Goal: Transaction & Acquisition: Purchase product/service

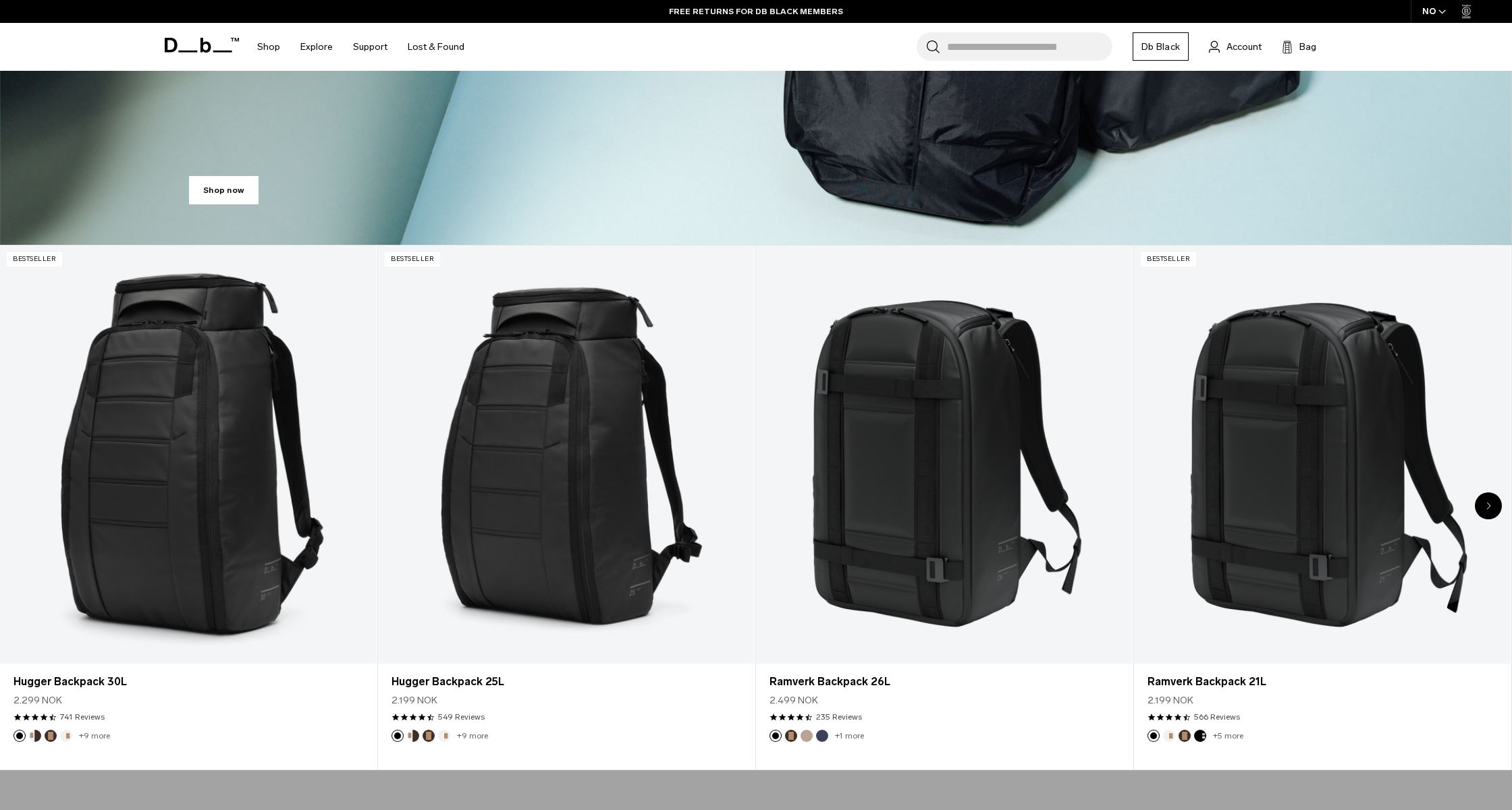
scroll to position [692, 0]
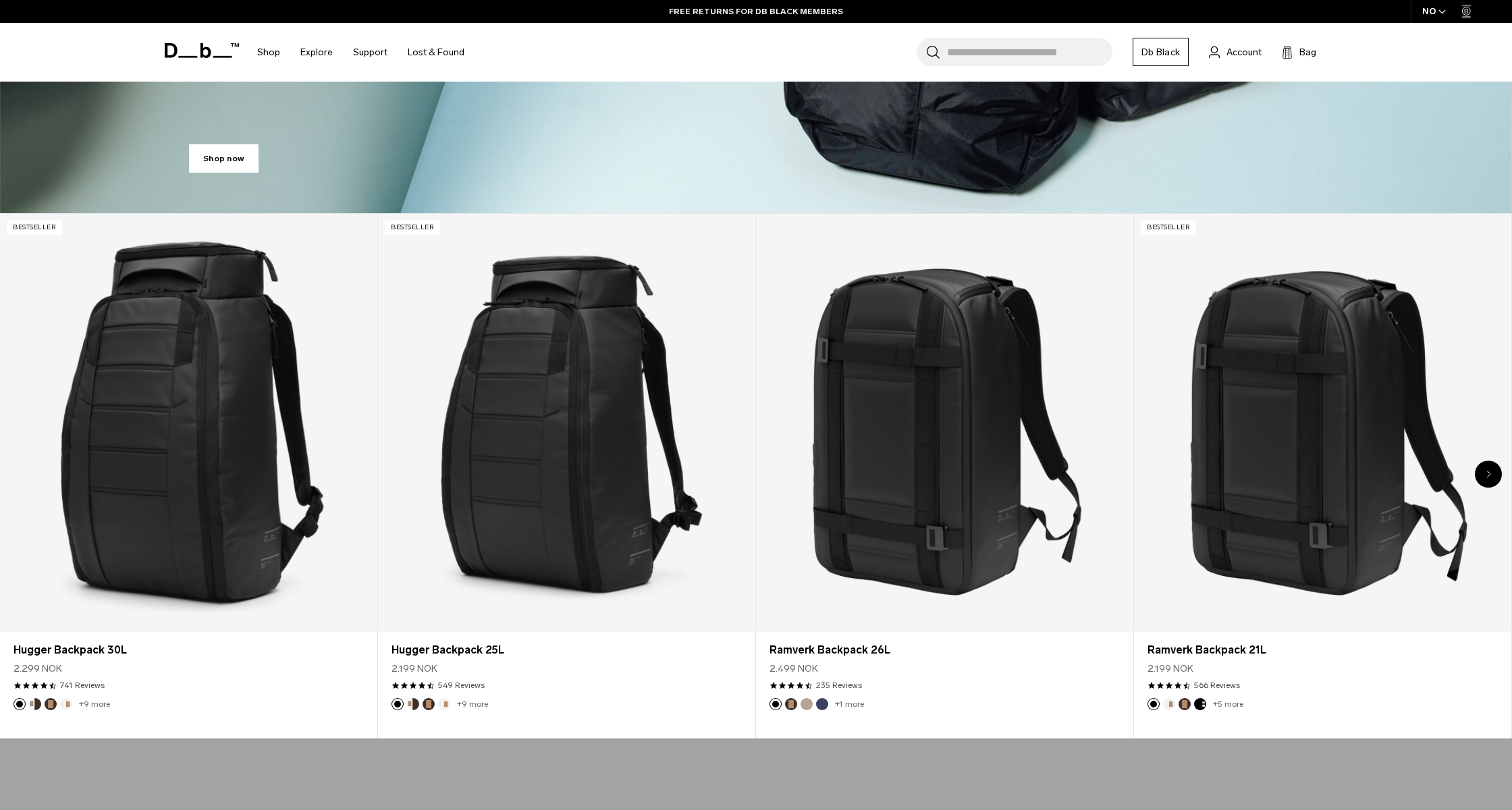
click at [1488, 471] on icon "Next slide" at bounding box center [1489, 475] width 5 height 9
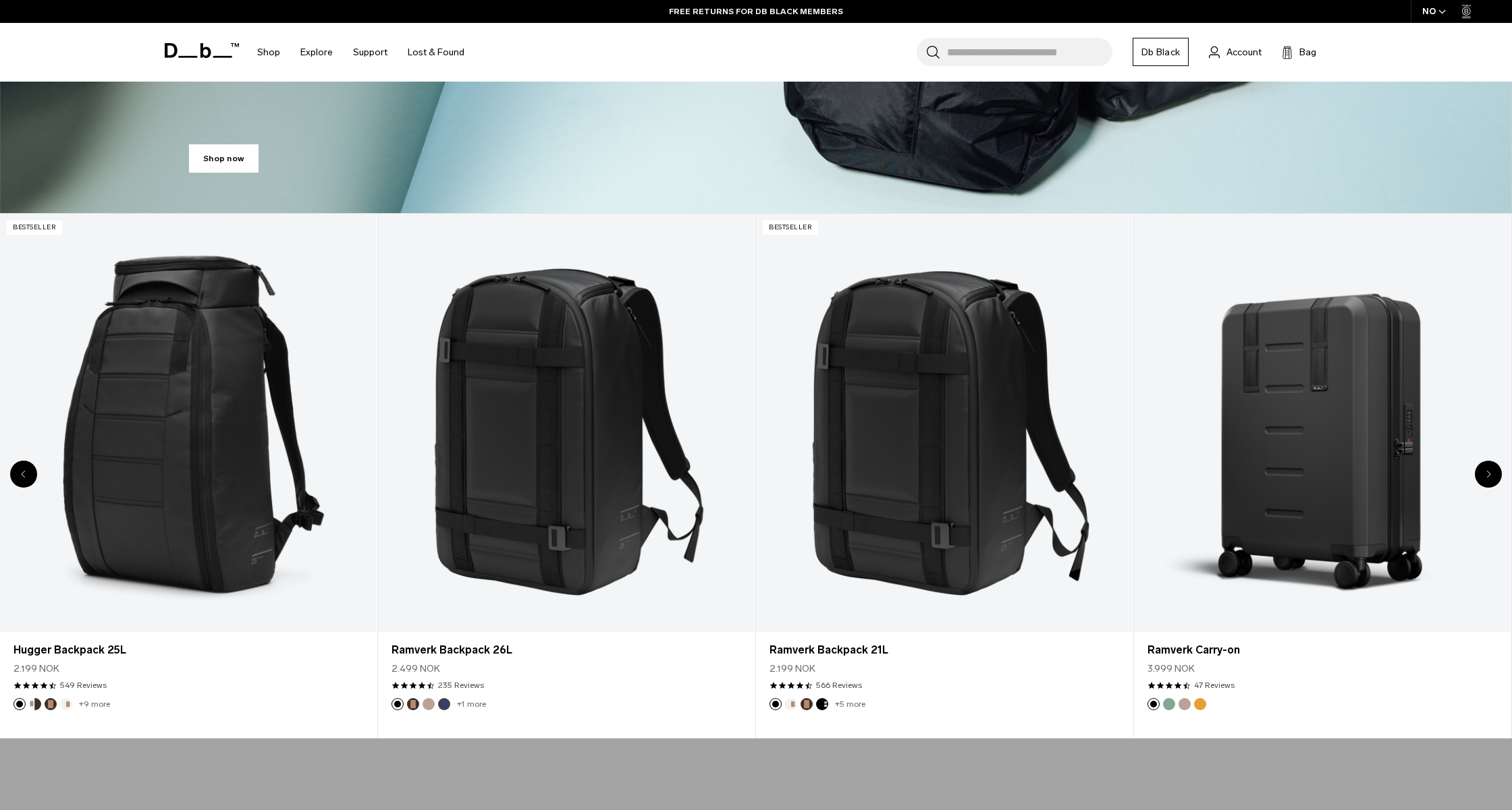
click at [1488, 471] on icon "Next slide" at bounding box center [1489, 475] width 5 height 9
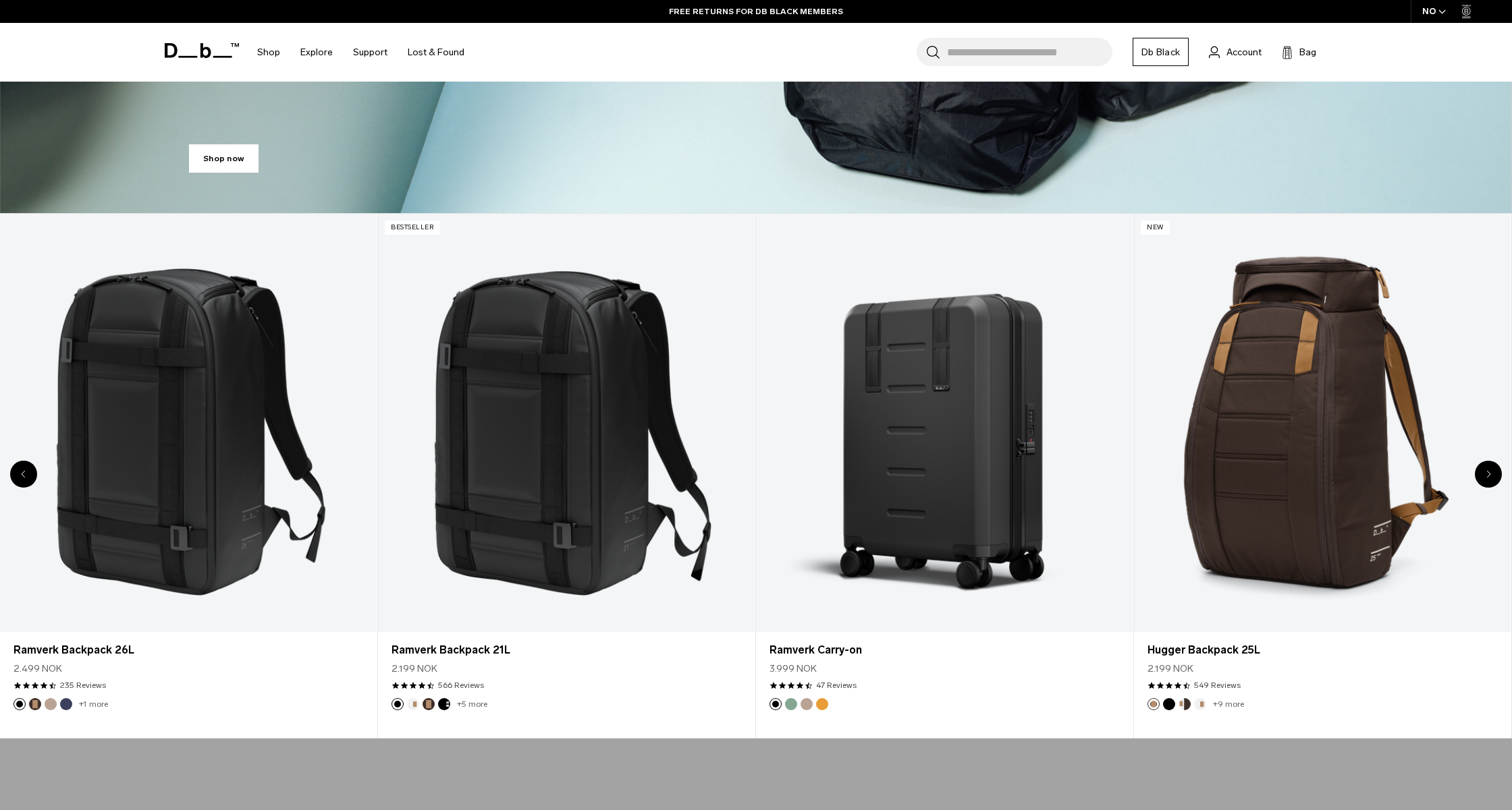
click at [1488, 471] on icon "Next slide" at bounding box center [1489, 475] width 5 height 9
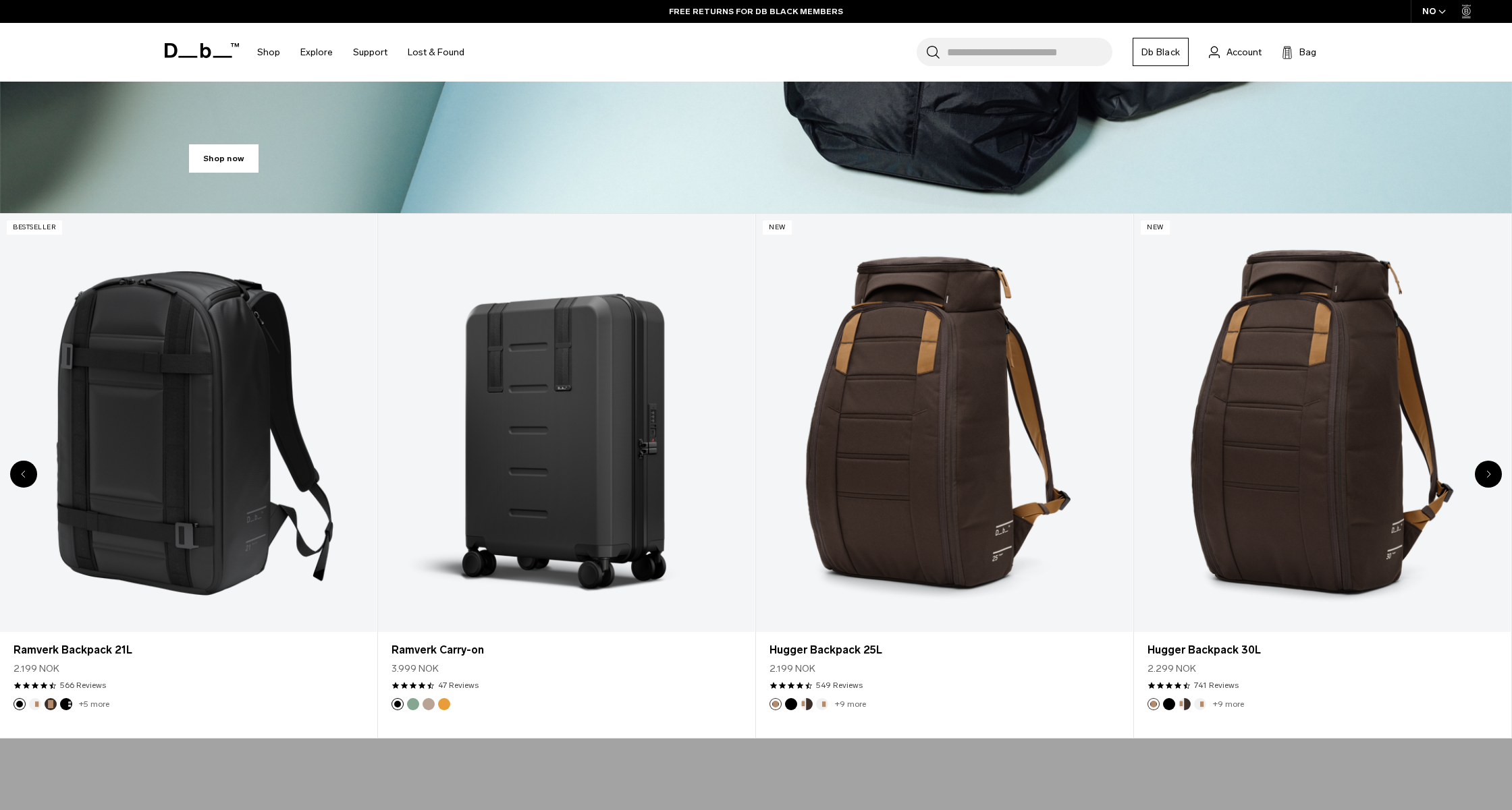
click at [1488, 471] on icon "Next slide" at bounding box center [1489, 475] width 5 height 9
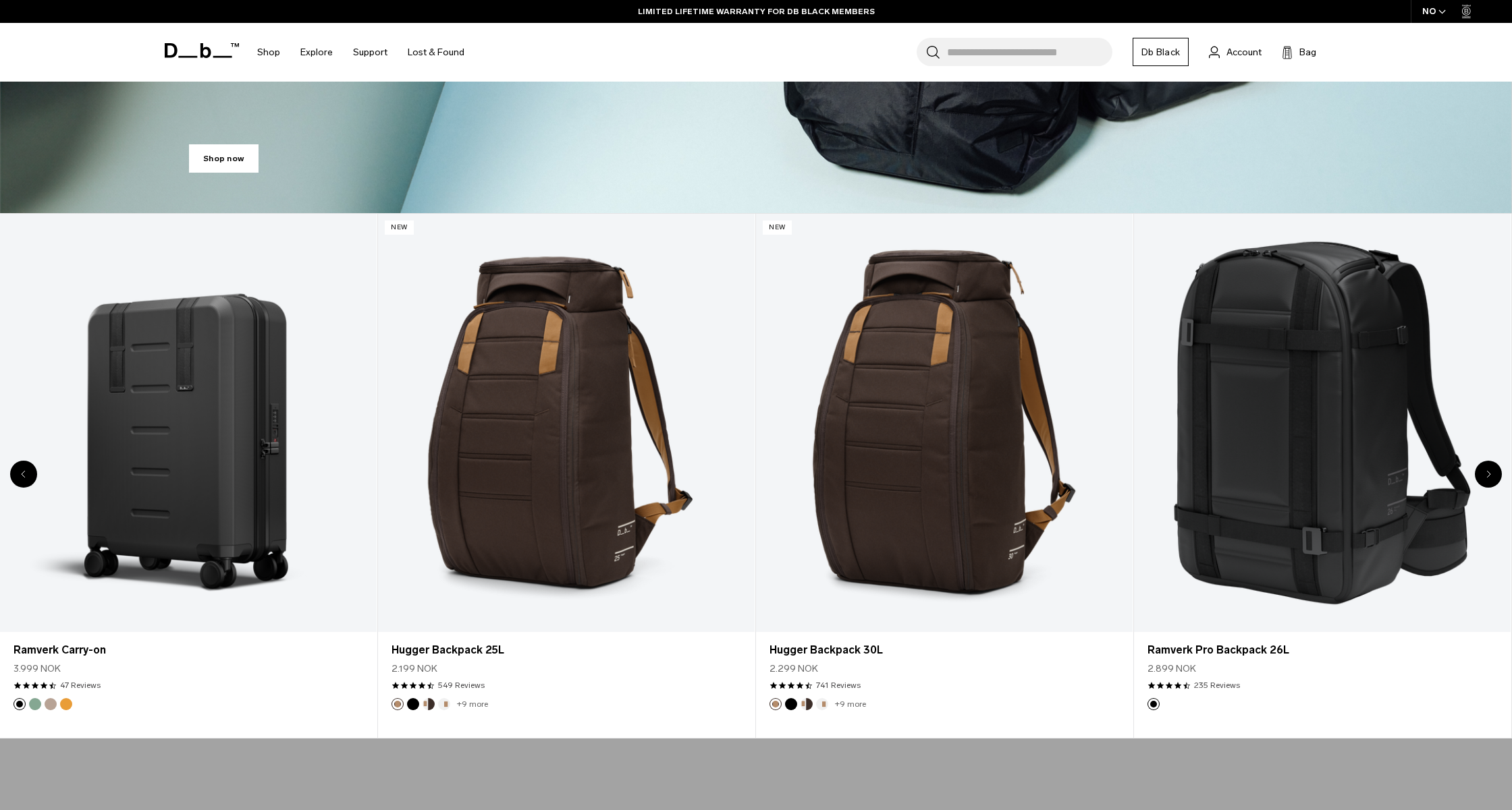
click at [1488, 471] on icon "Next slide" at bounding box center [1489, 475] width 5 height 9
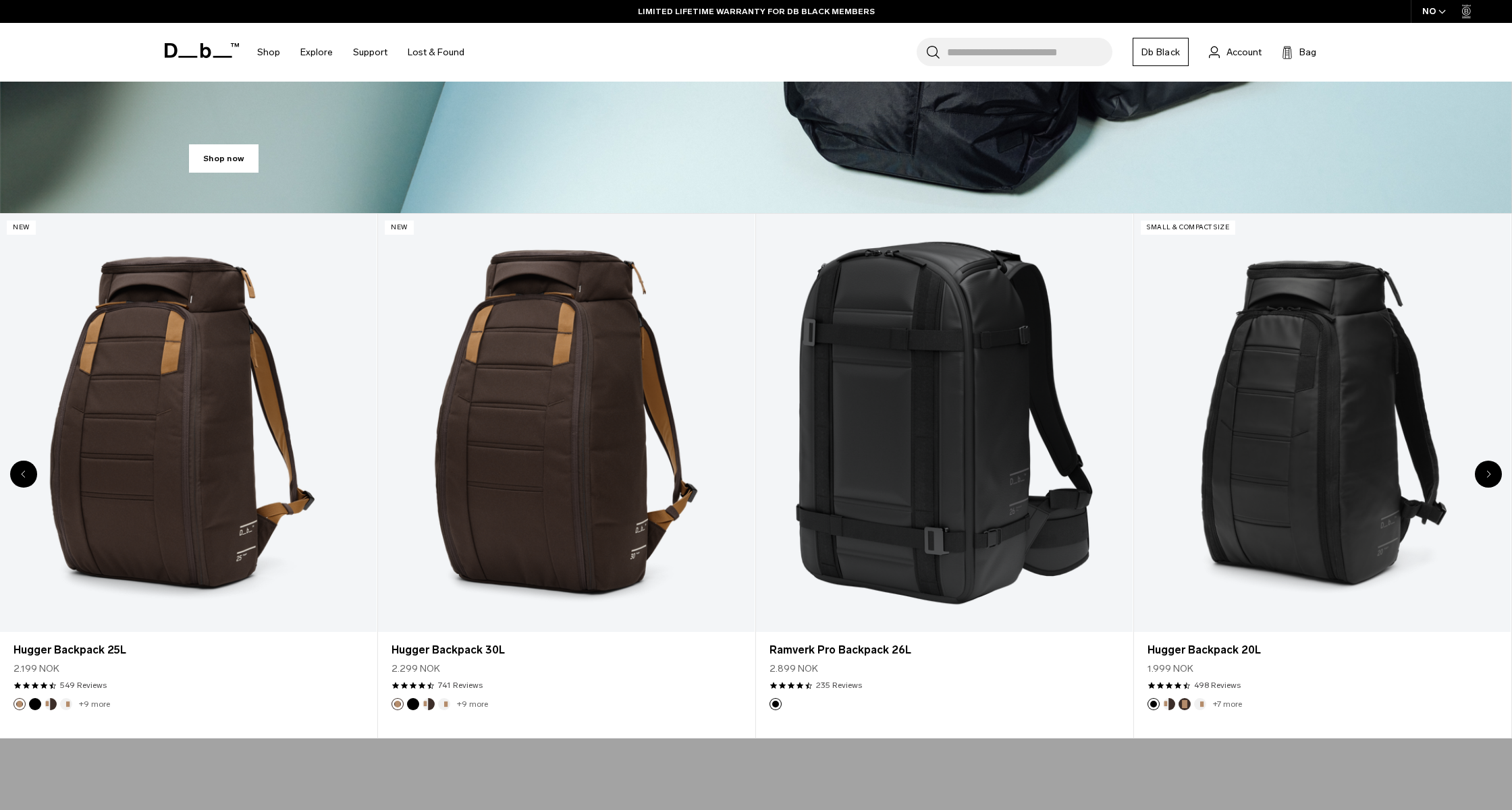
click at [1488, 471] on icon "Next slide" at bounding box center [1489, 475] width 5 height 9
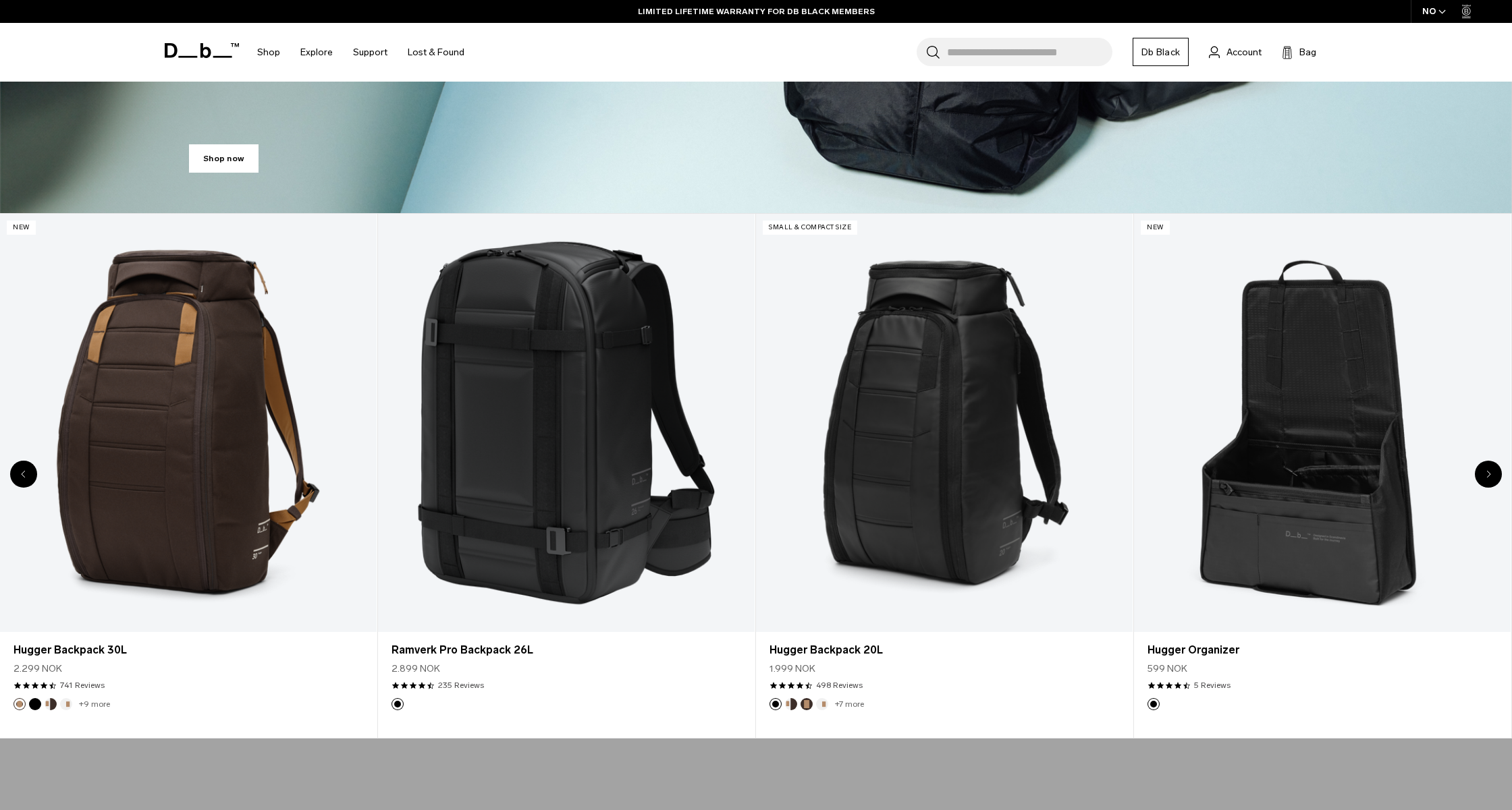
click at [1488, 471] on icon "Next slide" at bounding box center [1489, 475] width 5 height 9
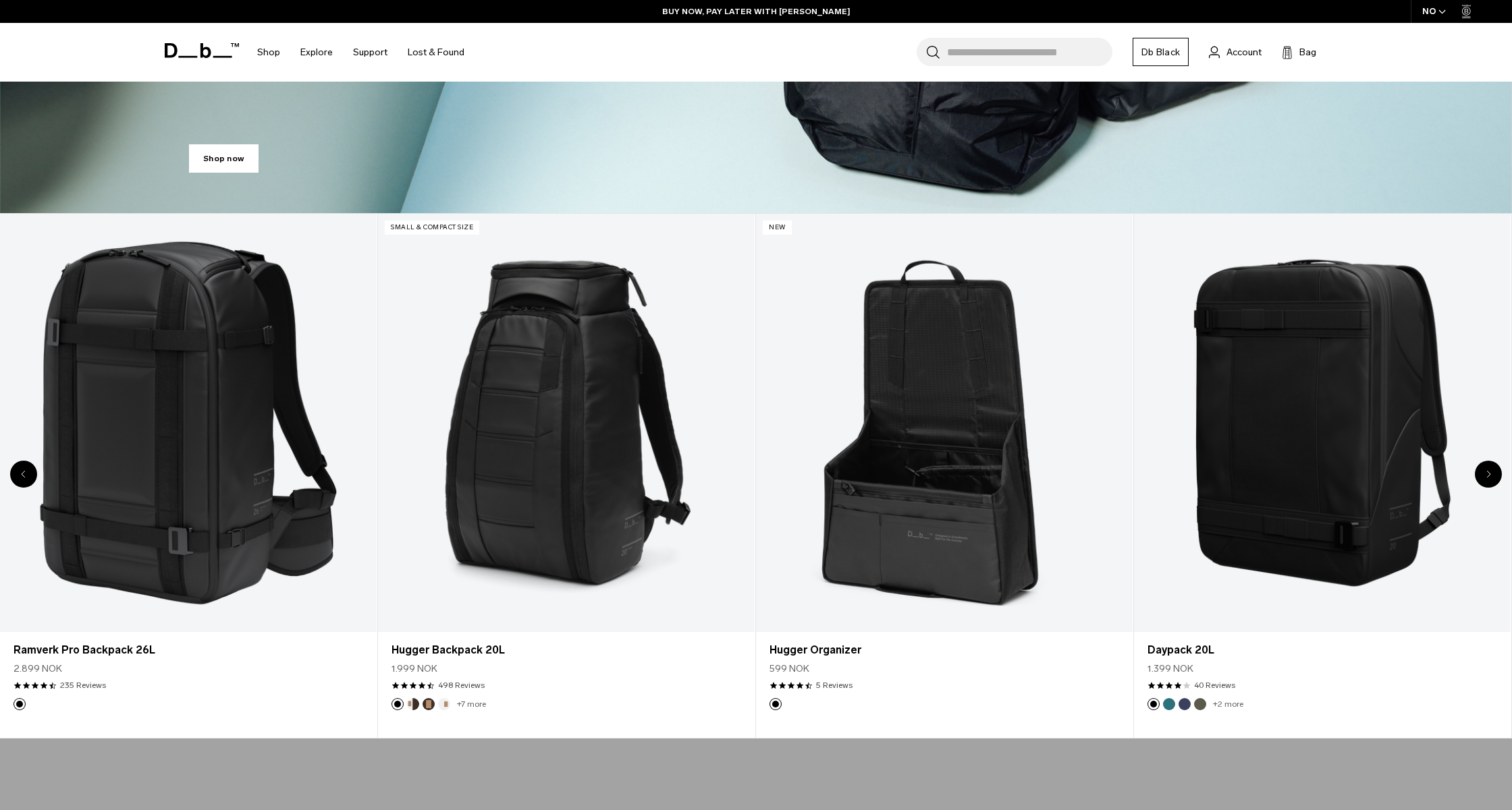
click at [1488, 474] on icon "Next slide" at bounding box center [1488, 474] width 3 height 6
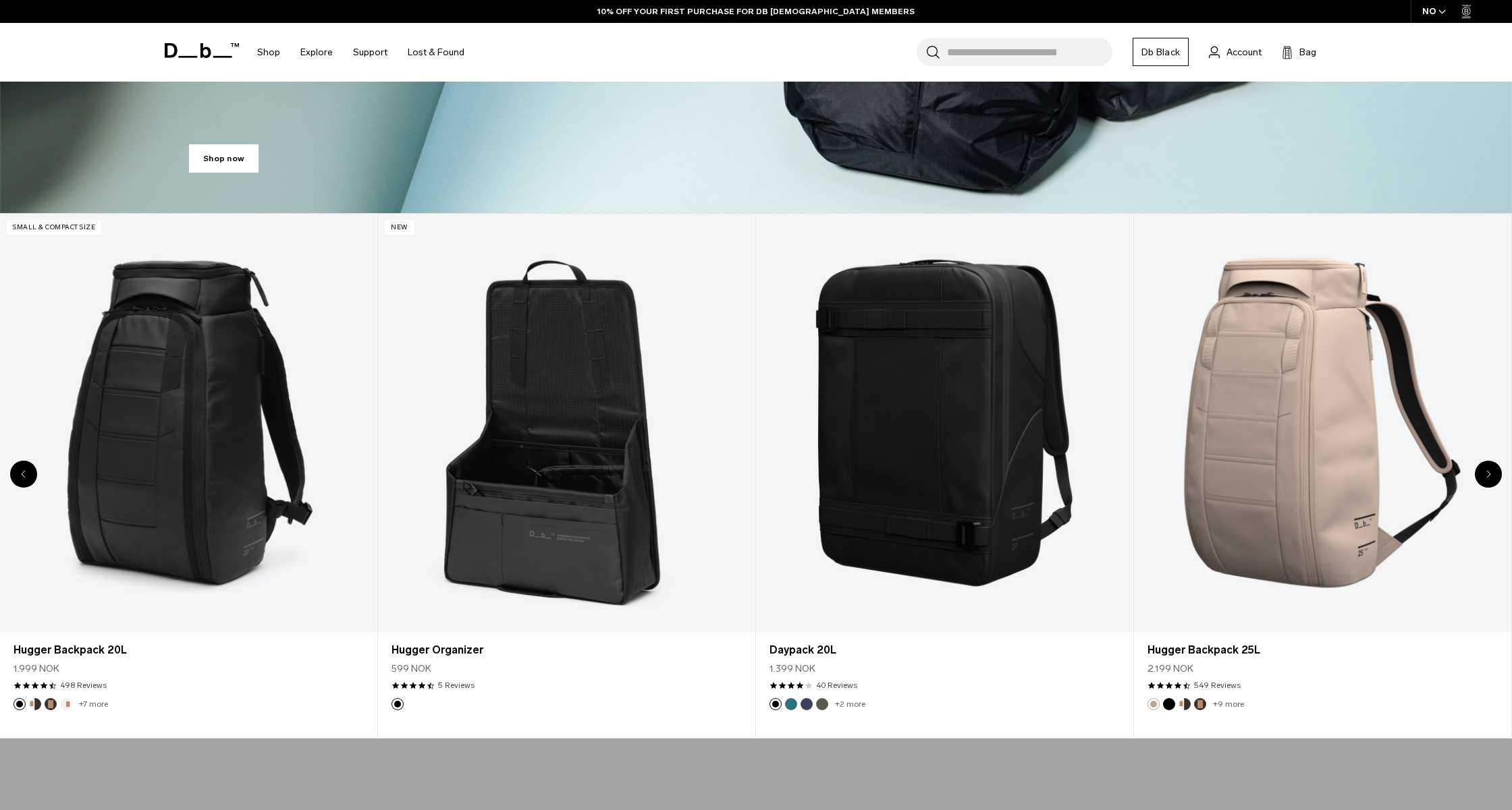
click at [1488, 474] on icon "Next slide" at bounding box center [1488, 474] width 3 height 6
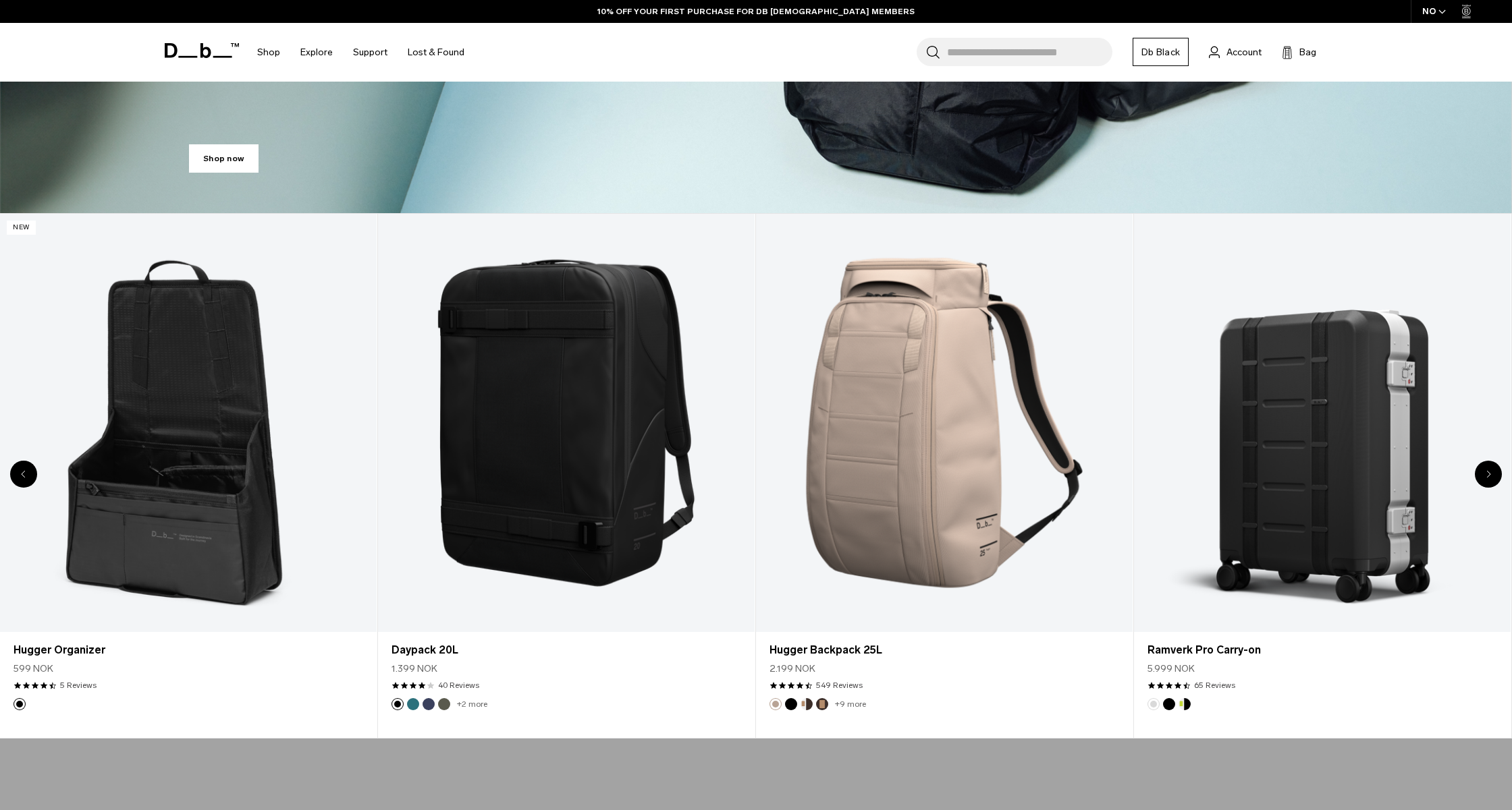
click at [1488, 474] on icon "Next slide" at bounding box center [1488, 474] width 3 height 6
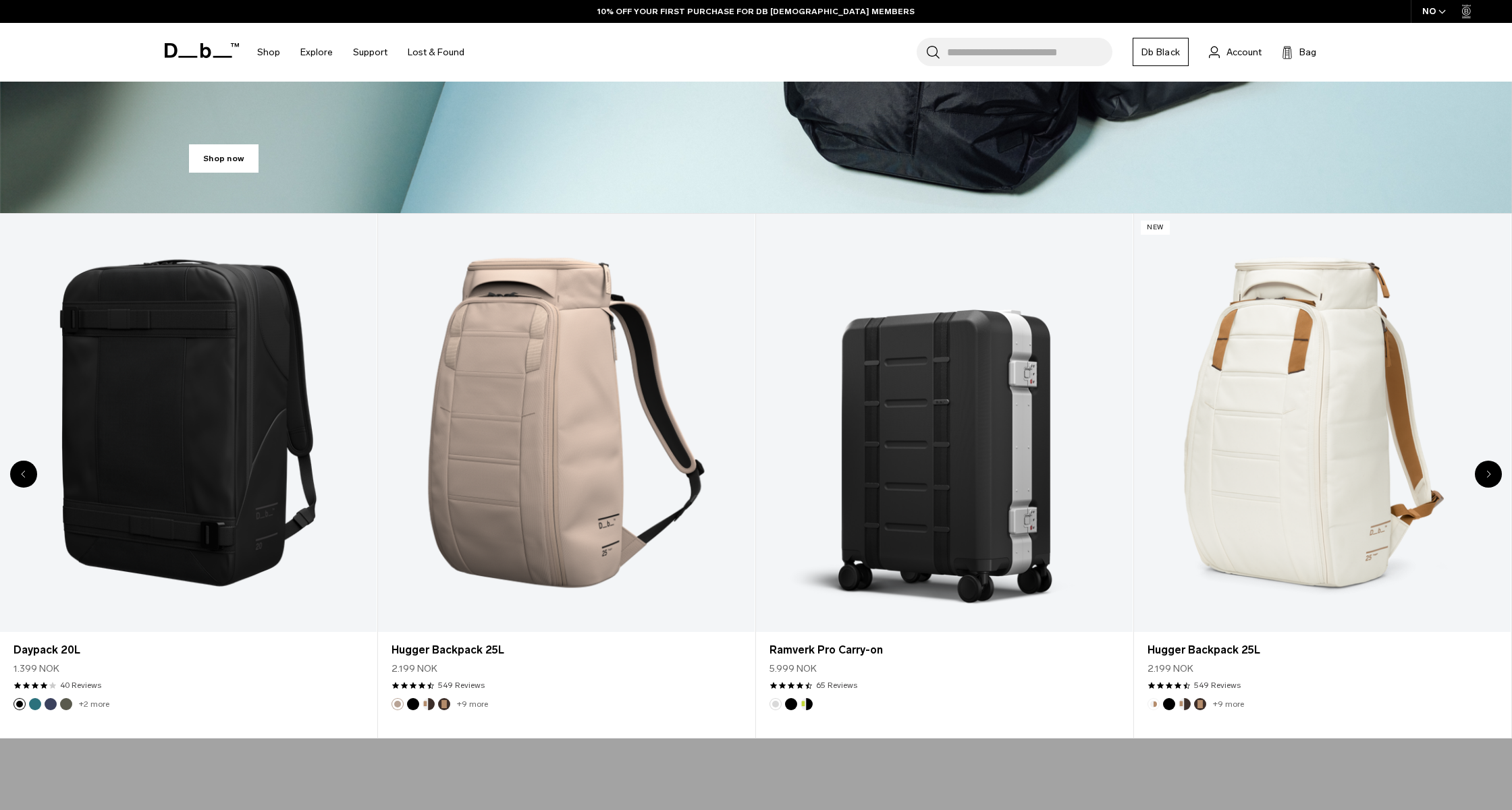
click at [1488, 474] on icon "Next slide" at bounding box center [1488, 474] width 3 height 6
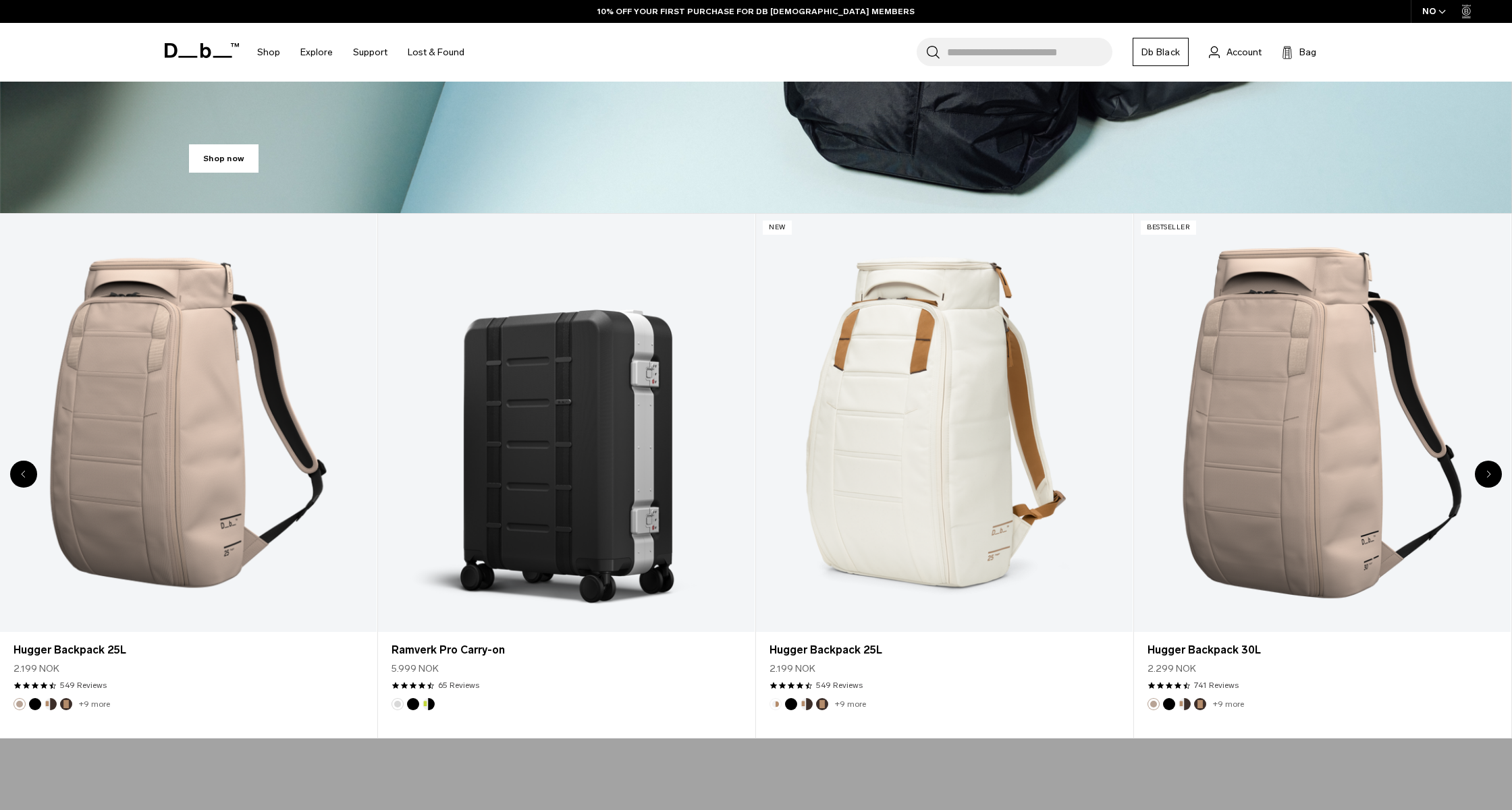
click at [1488, 474] on icon "Next slide" at bounding box center [1488, 474] width 3 height 6
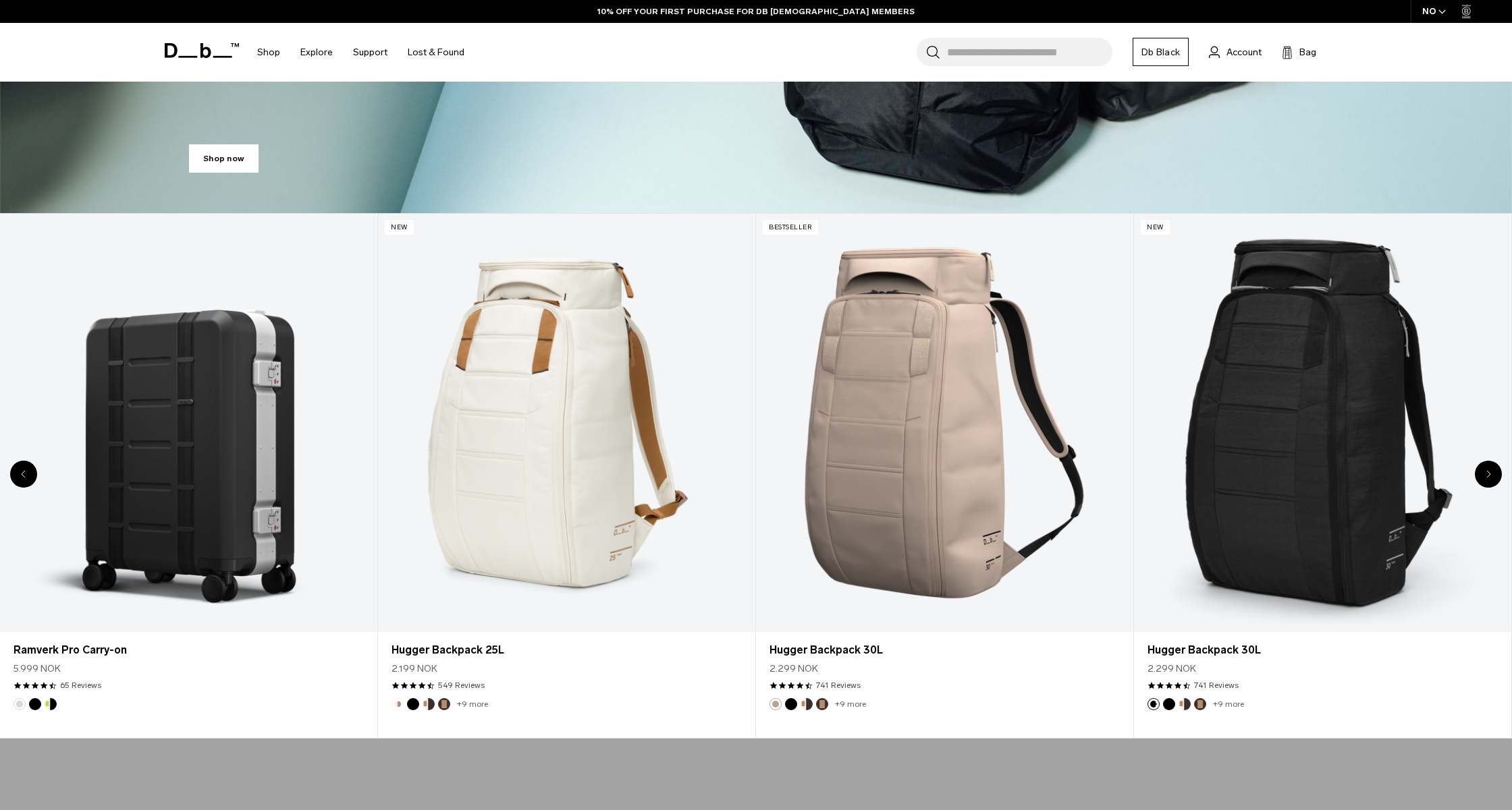
click at [1488, 474] on icon "Next slide" at bounding box center [1488, 474] width 3 height 6
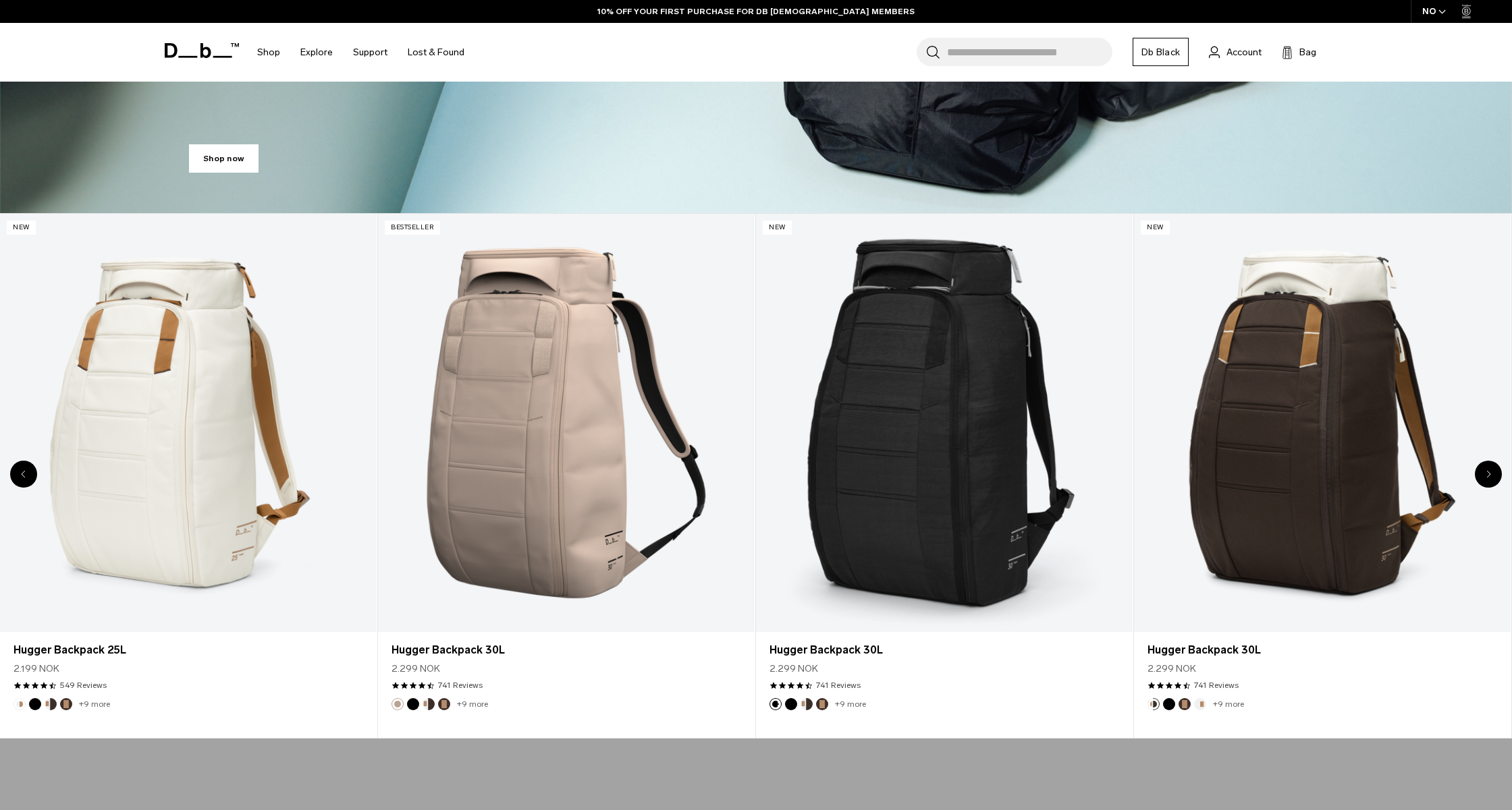
click at [1488, 474] on icon "Next slide" at bounding box center [1488, 474] width 3 height 6
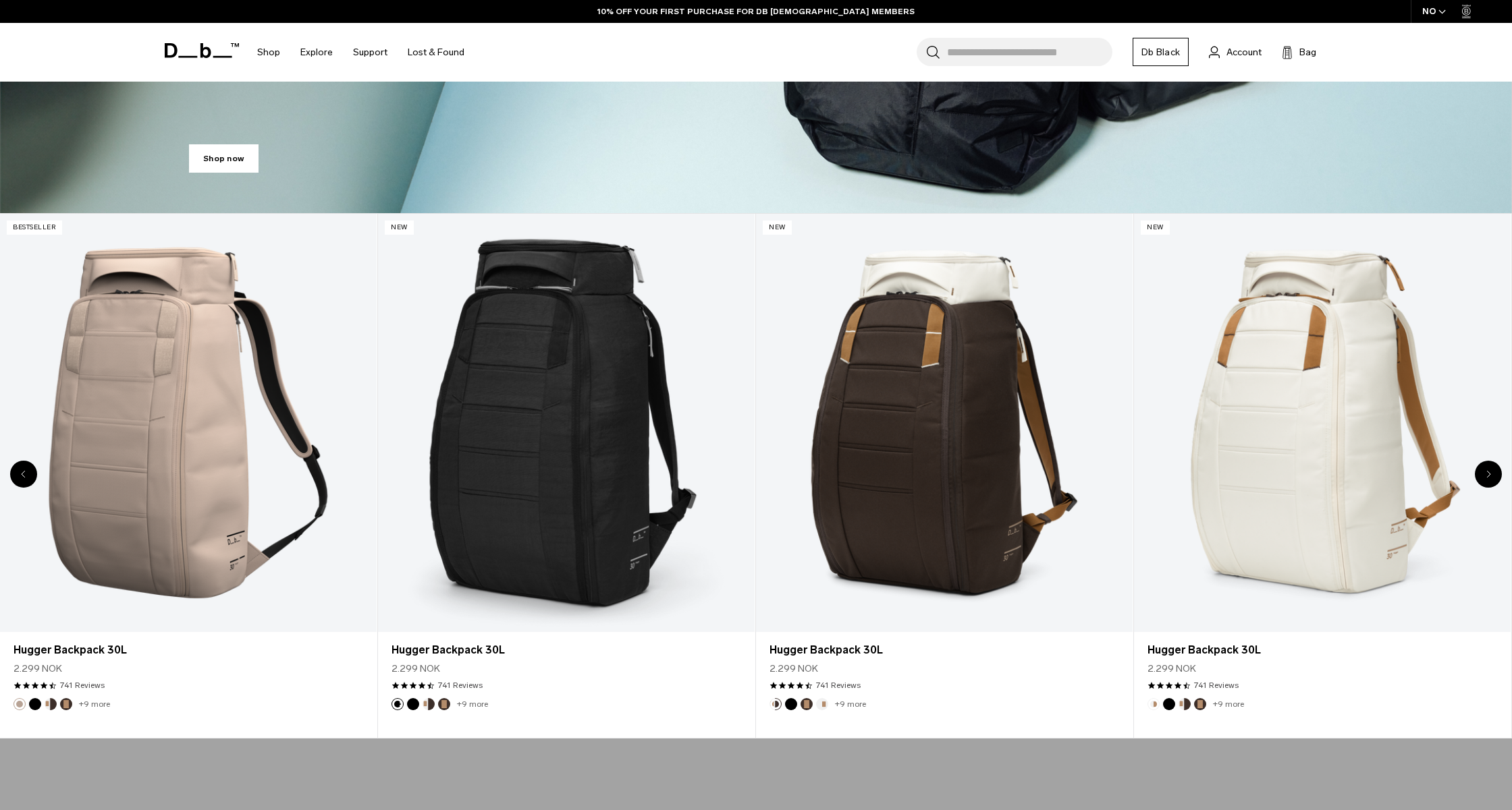
click at [1488, 474] on icon "Next slide" at bounding box center [1488, 474] width 3 height 6
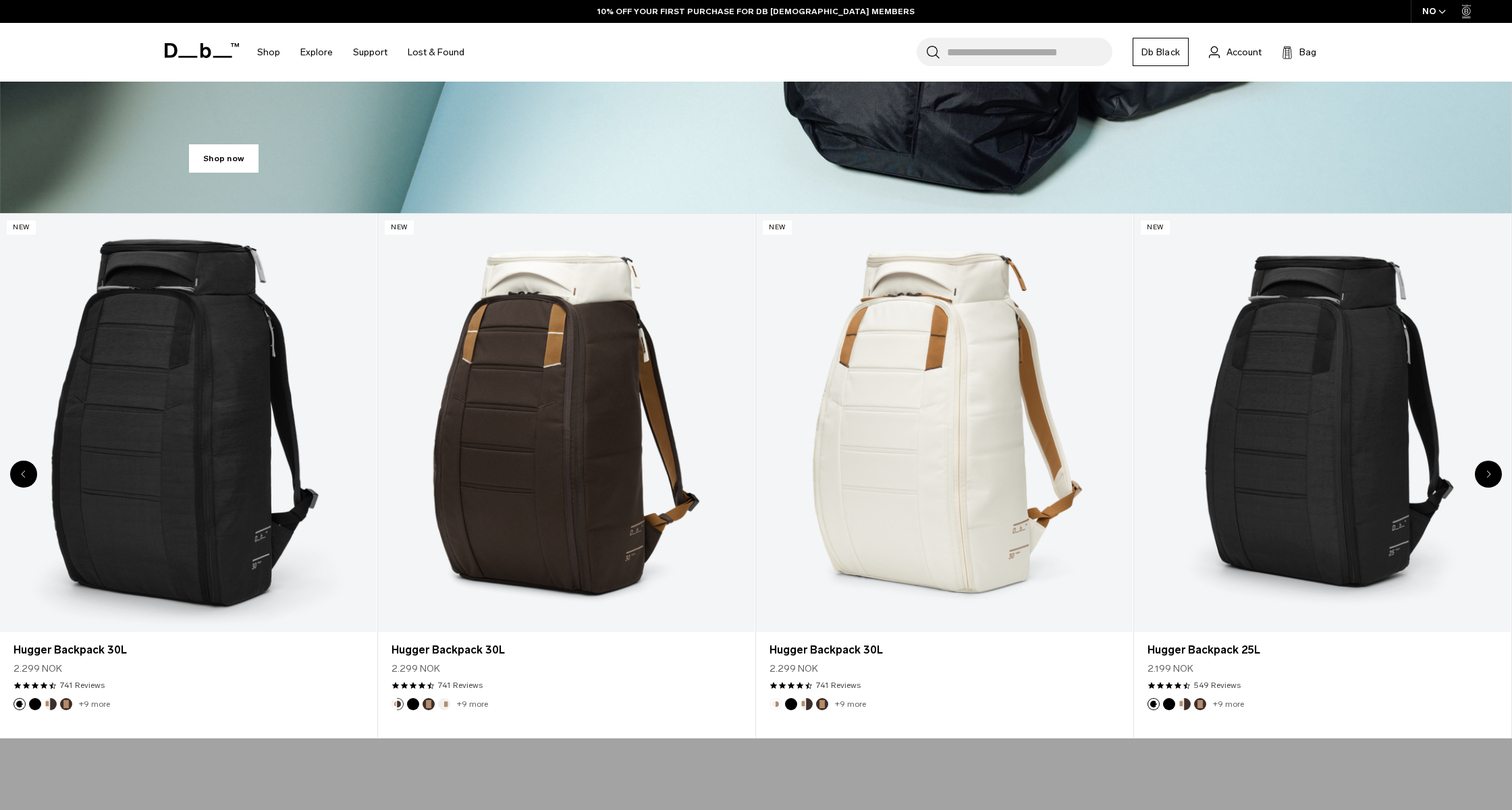
click at [1488, 474] on icon "Next slide" at bounding box center [1488, 474] width 3 height 6
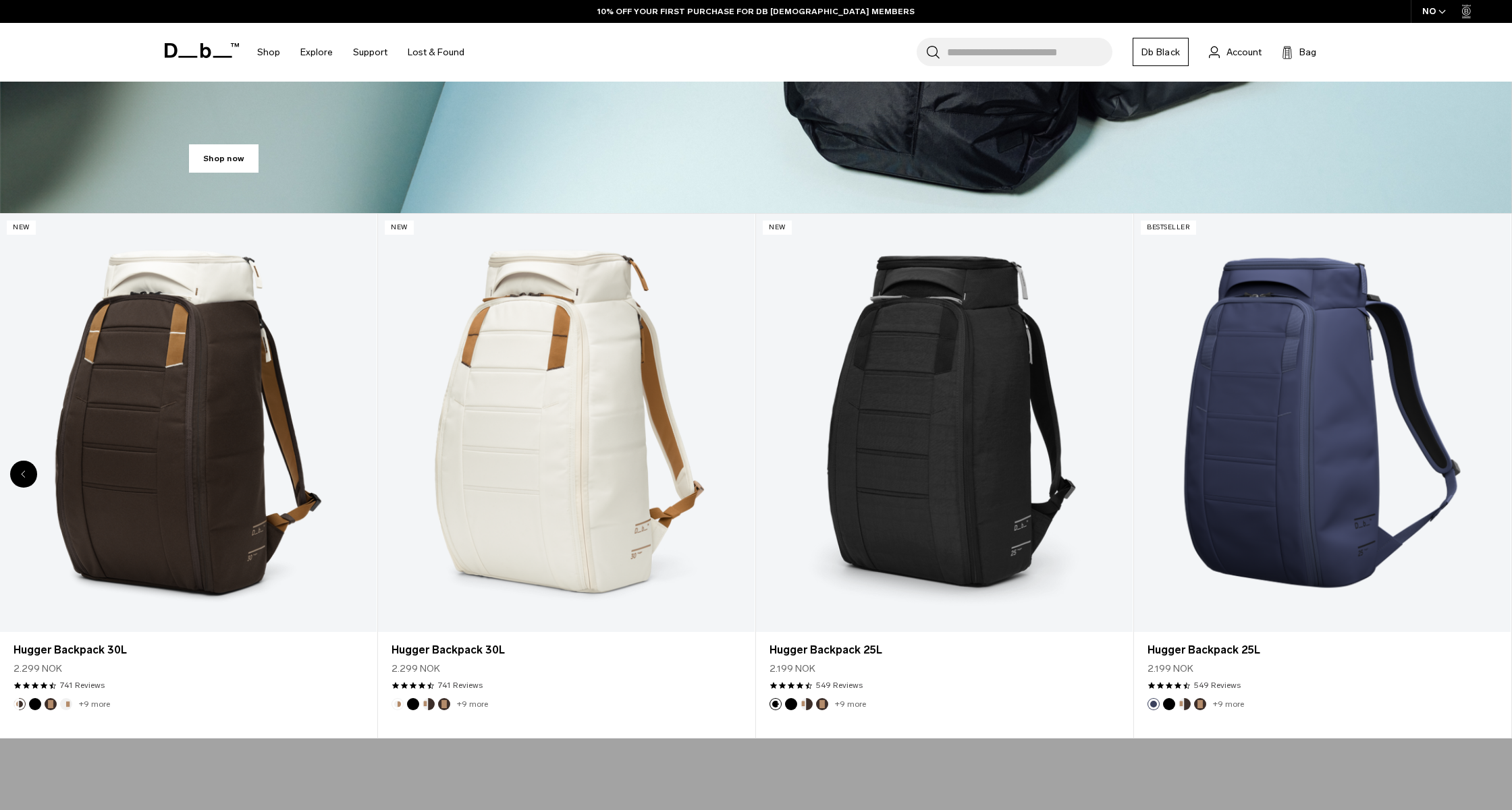
click at [1488, 474] on link "Hugger Backpack 25L" at bounding box center [1322, 422] width 376 height 418
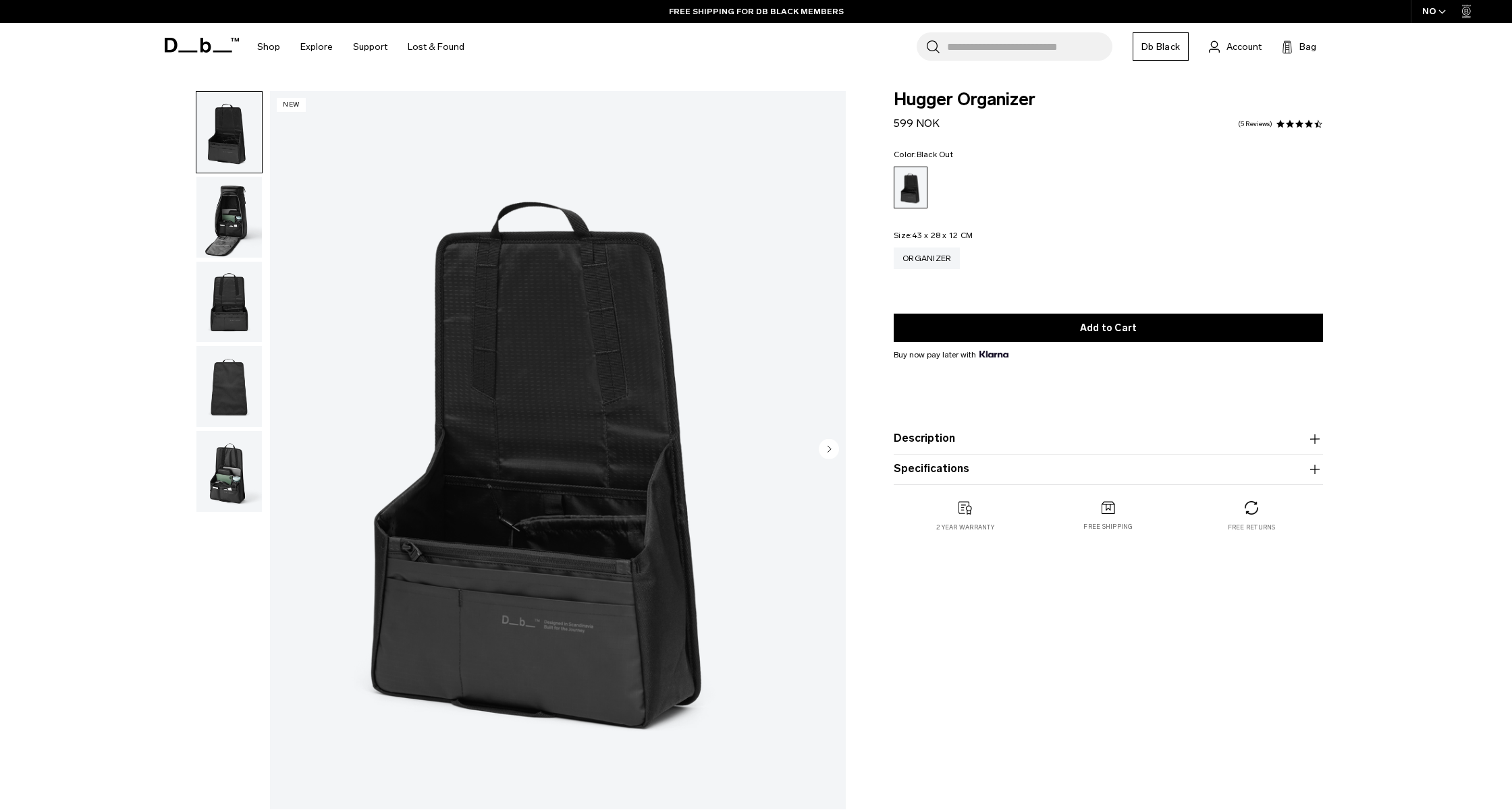
click at [1000, 443] on button "Description" at bounding box center [1108, 439] width 429 height 16
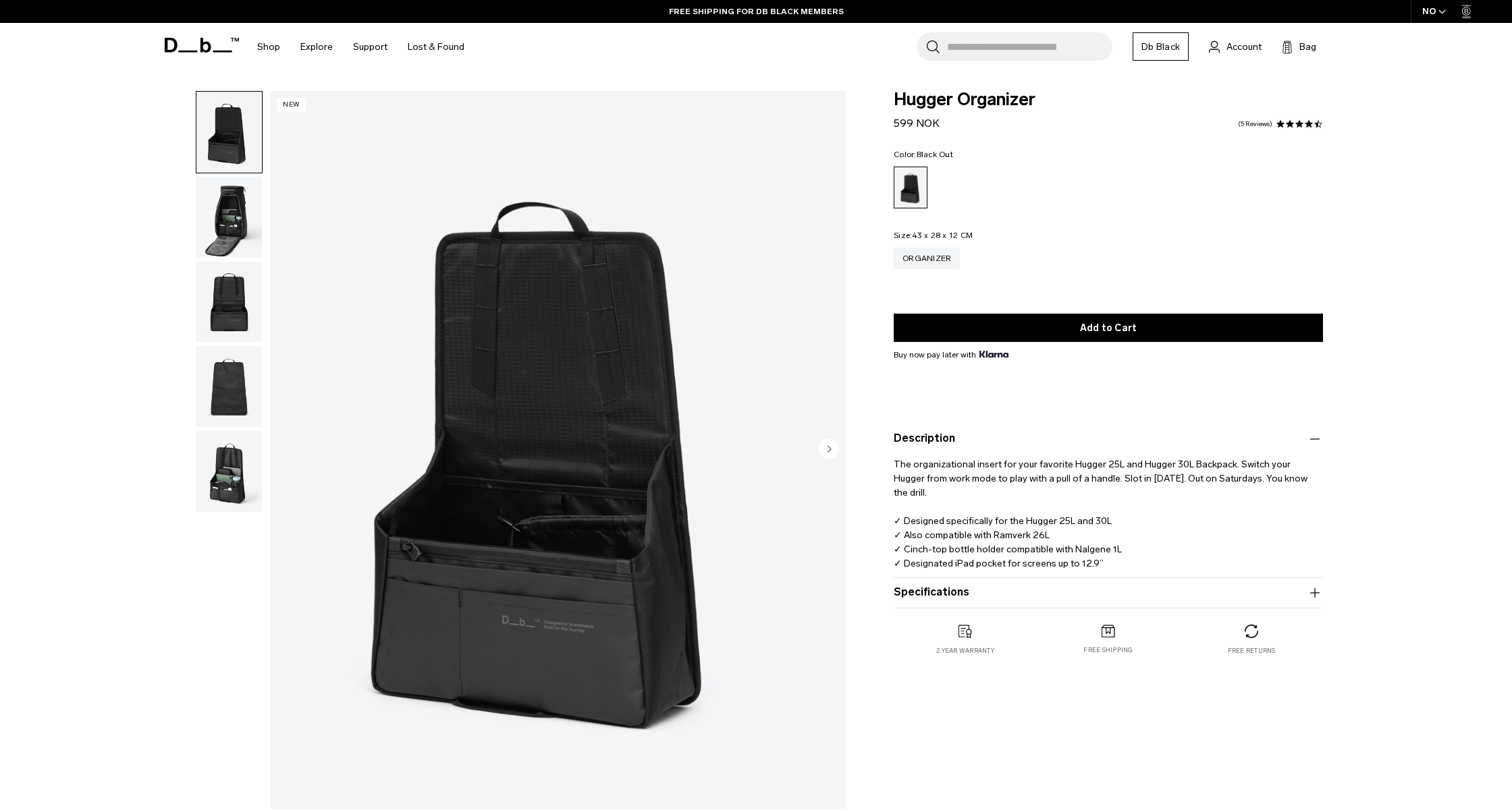
click at [1025, 591] on button "Specifications" at bounding box center [1108, 592] width 429 height 16
click at [998, 597] on button "Specifications" at bounding box center [1108, 592] width 429 height 16
click at [253, 488] on img "button" at bounding box center [229, 471] width 66 height 81
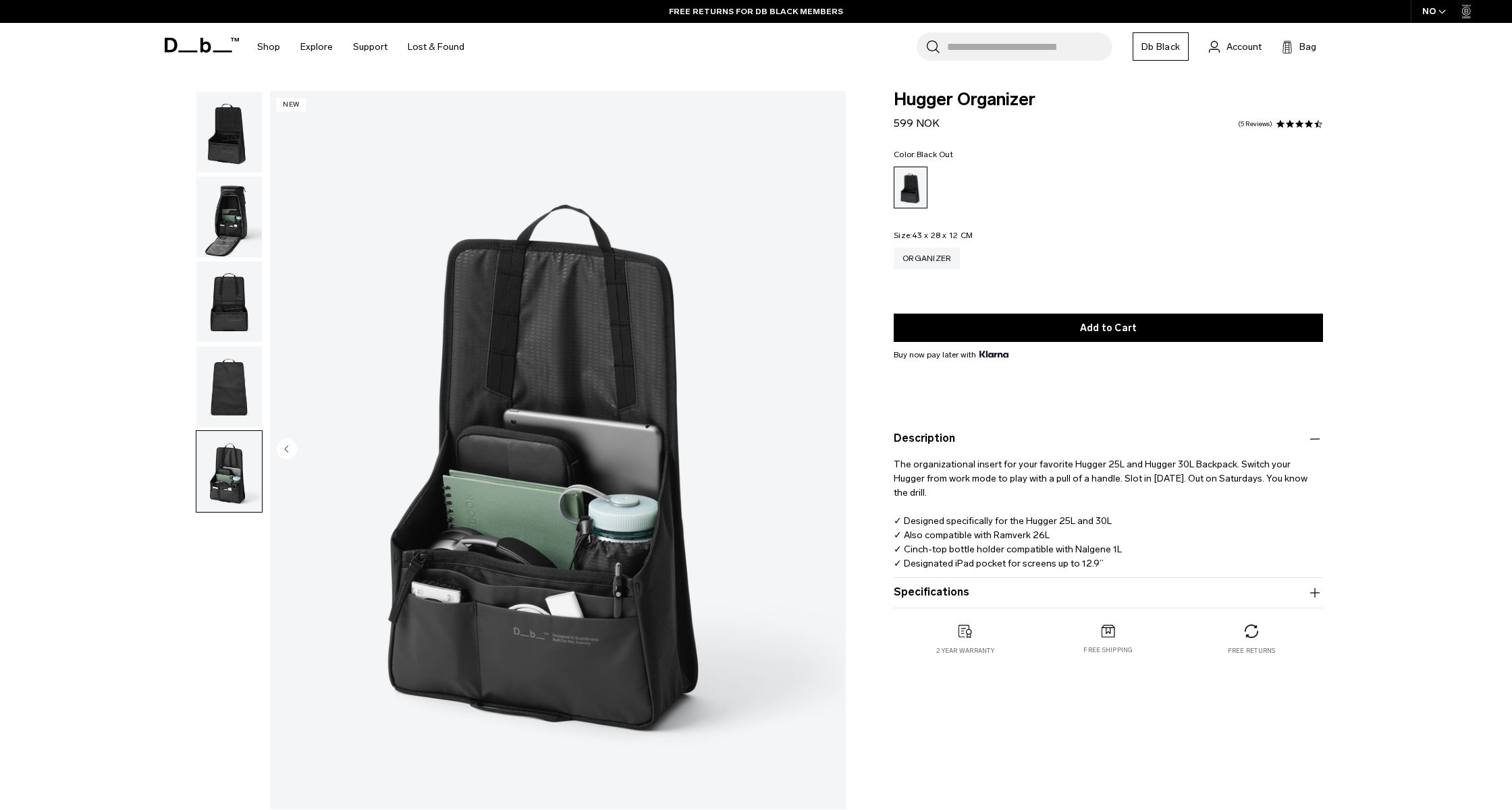
click at [240, 403] on img "button" at bounding box center [229, 386] width 66 height 81
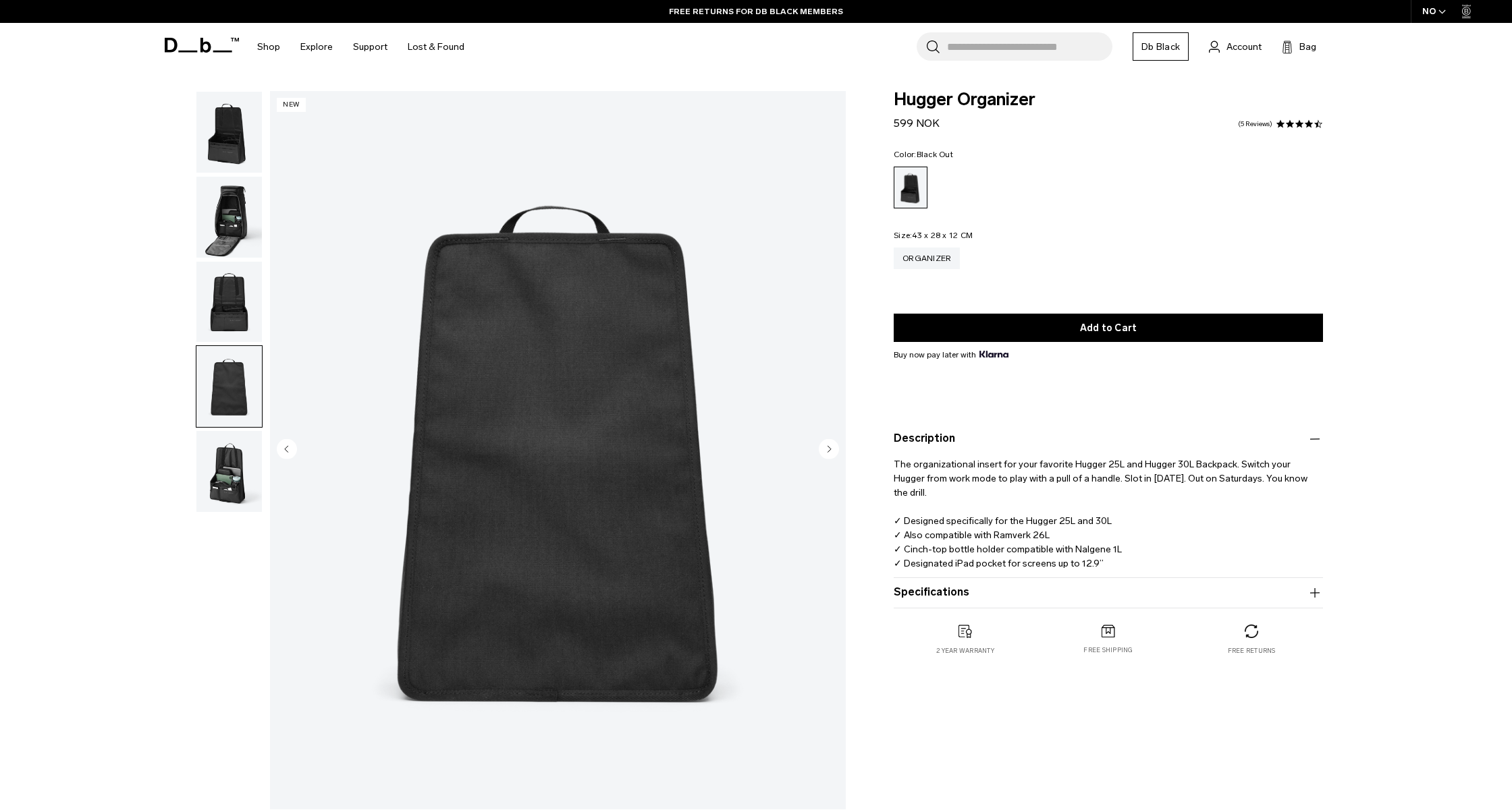
click at [228, 319] on img "button" at bounding box center [229, 302] width 66 height 81
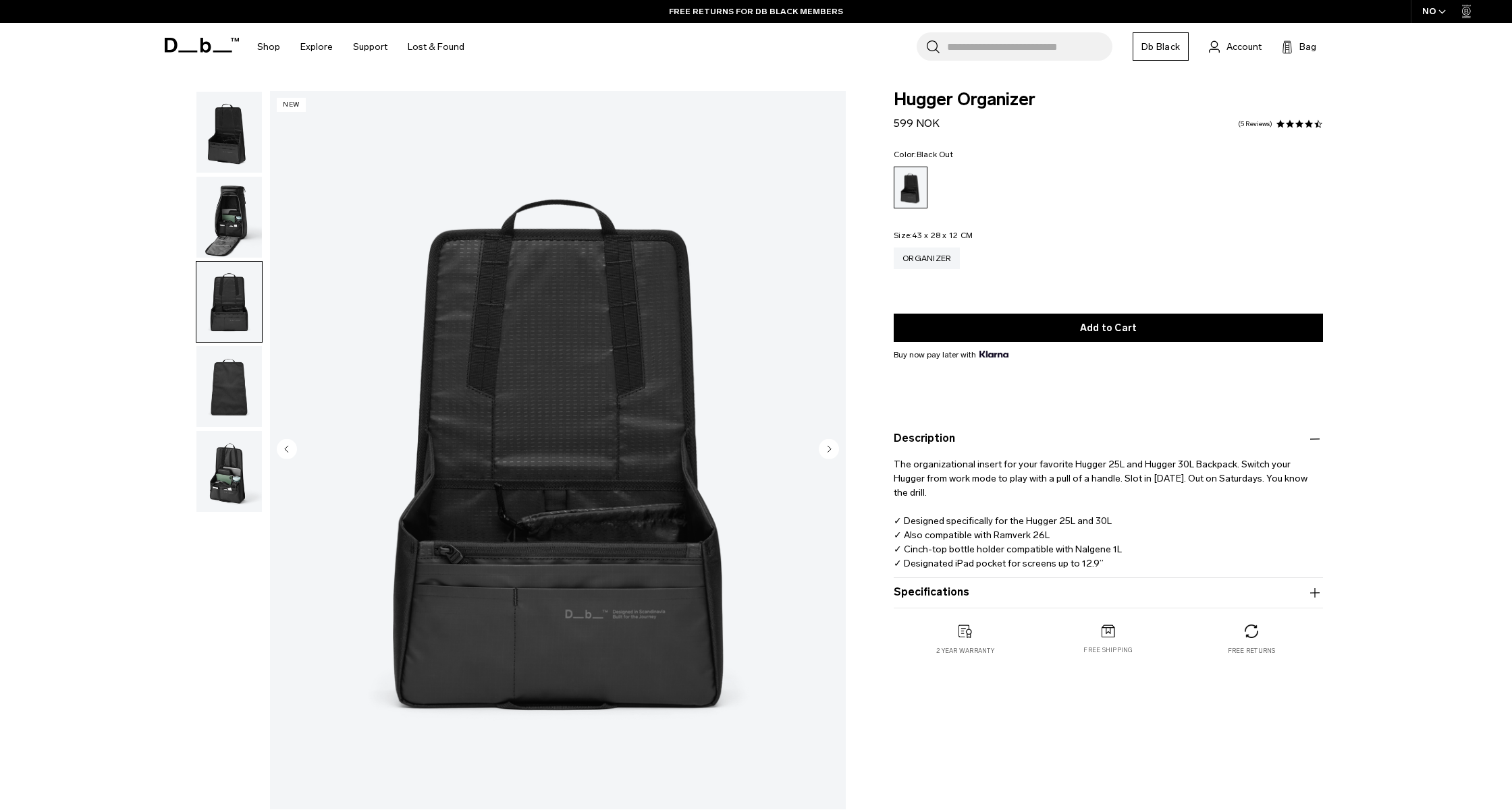
click at [242, 242] on img "button" at bounding box center [229, 217] width 66 height 81
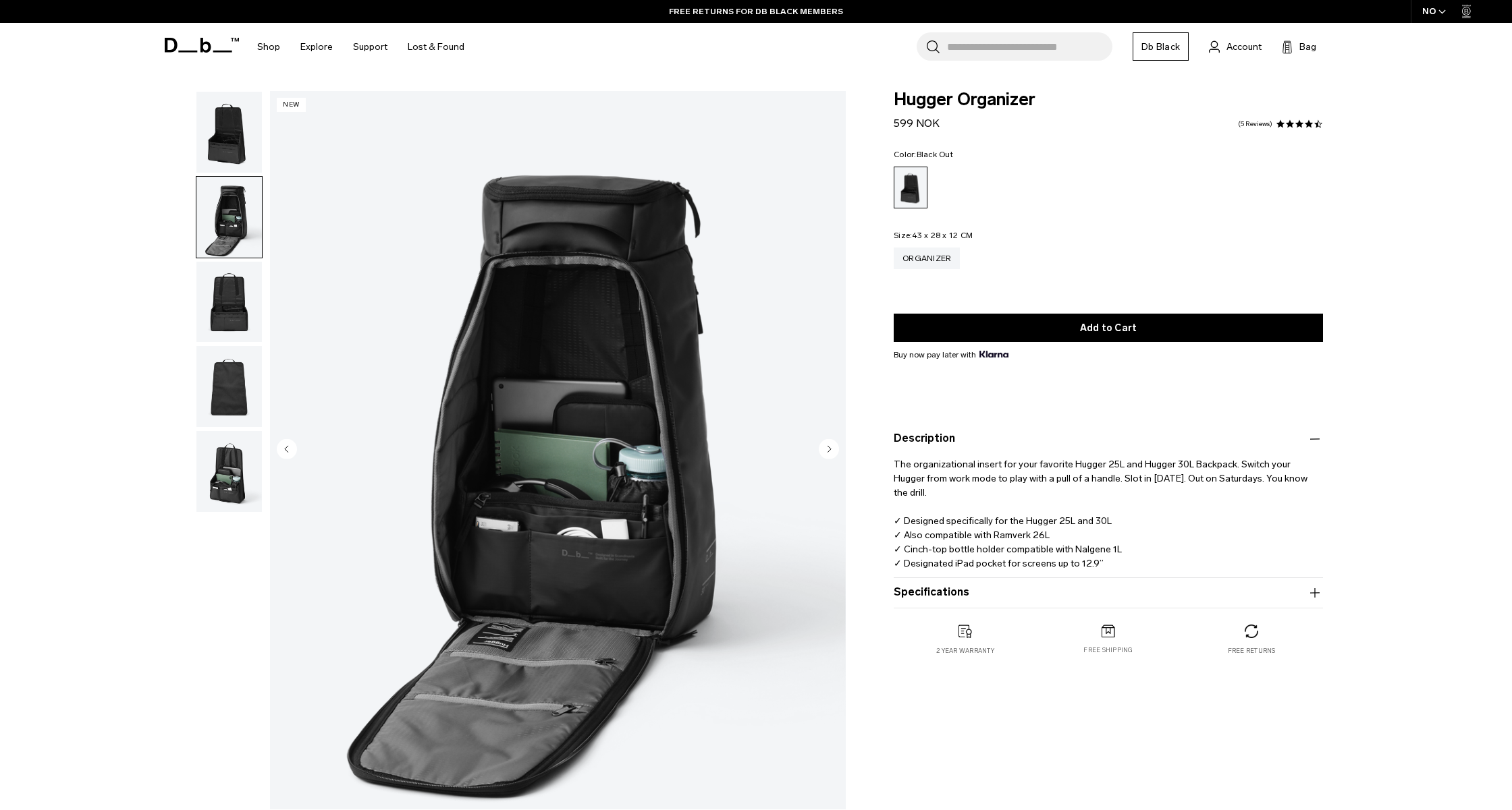
click at [236, 170] on img "button" at bounding box center [229, 132] width 66 height 81
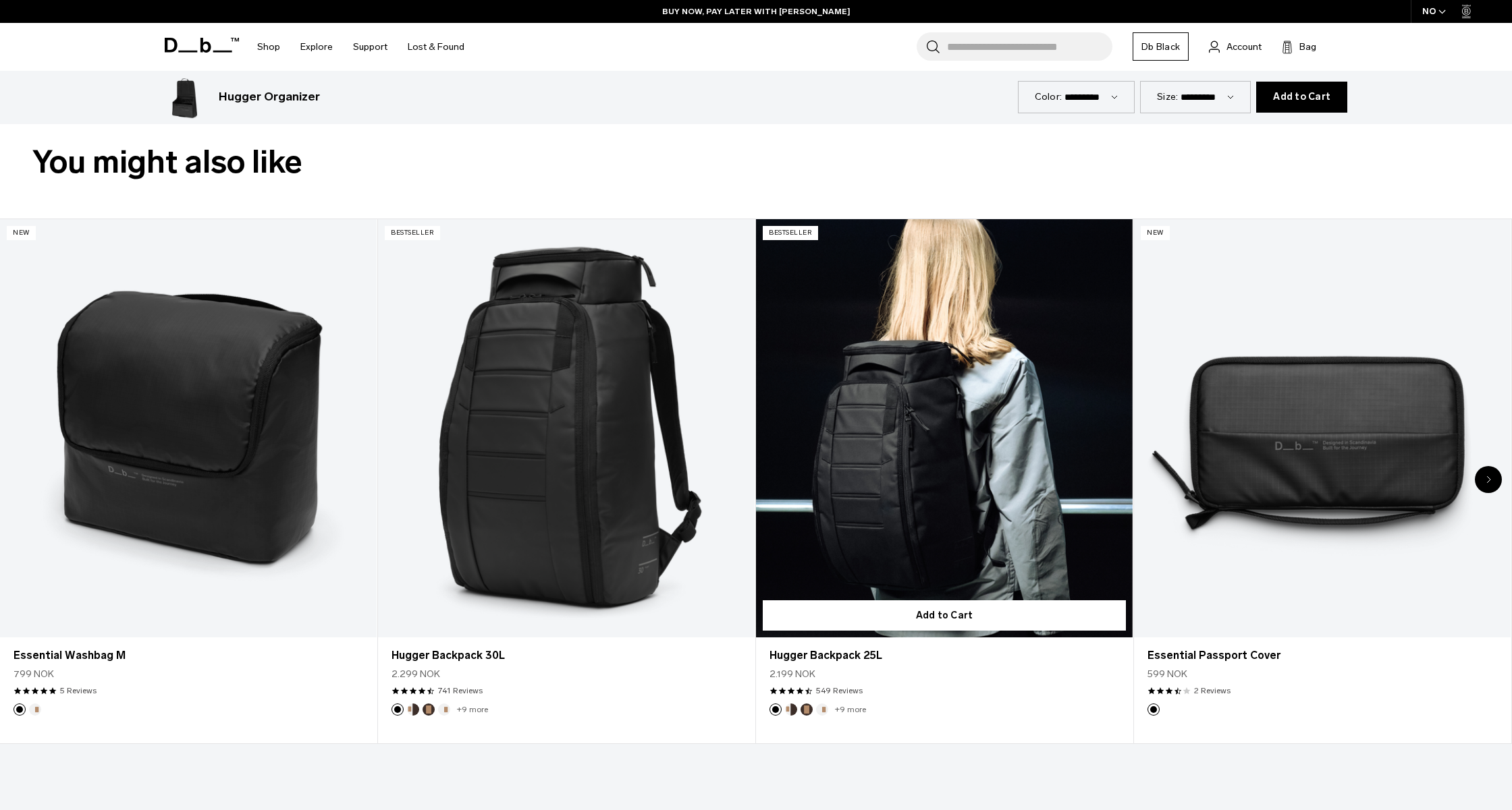
scroll to position [785, 0]
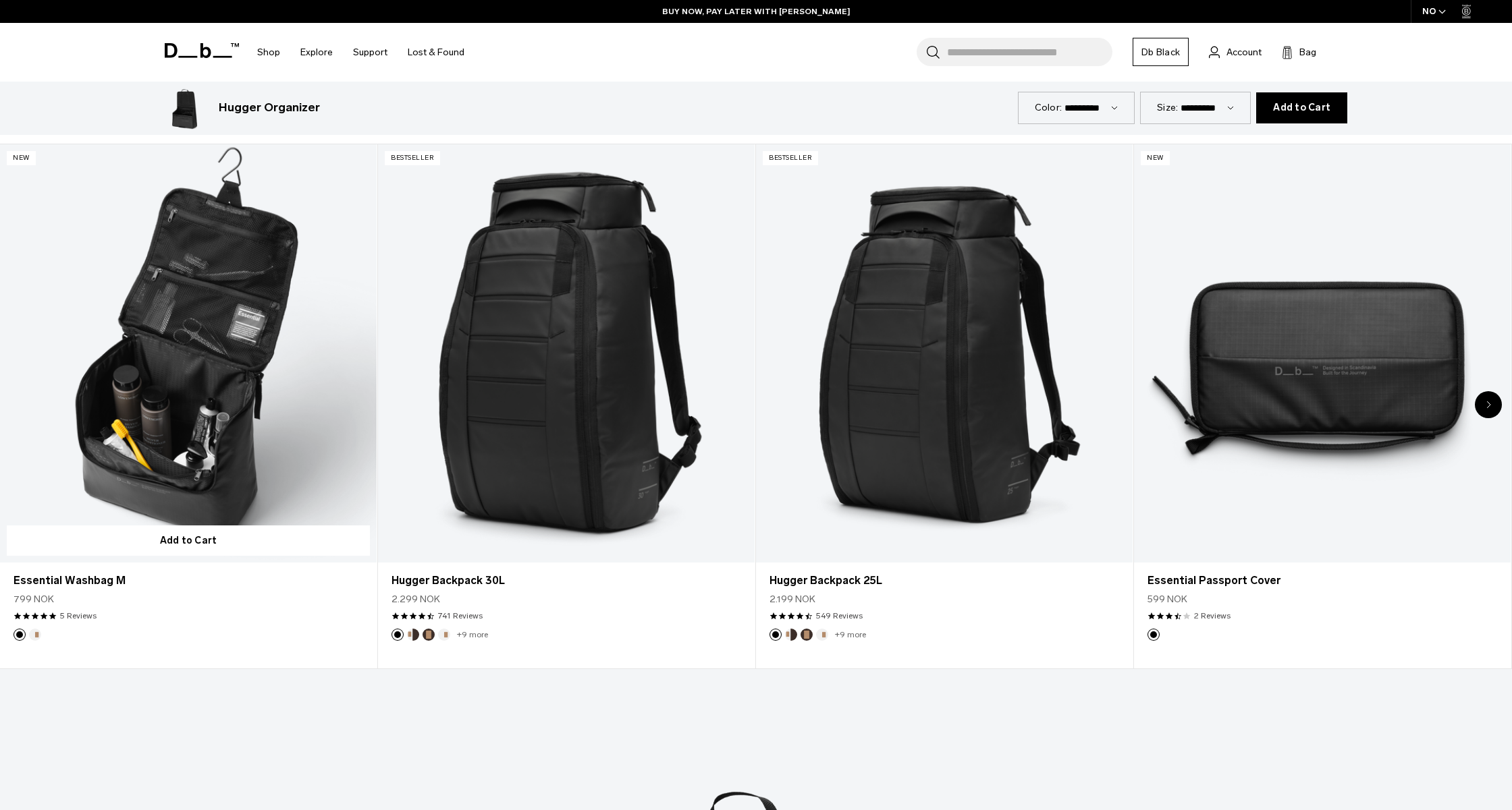
click at [233, 451] on link "Essential Washbag M" at bounding box center [188, 353] width 376 height 418
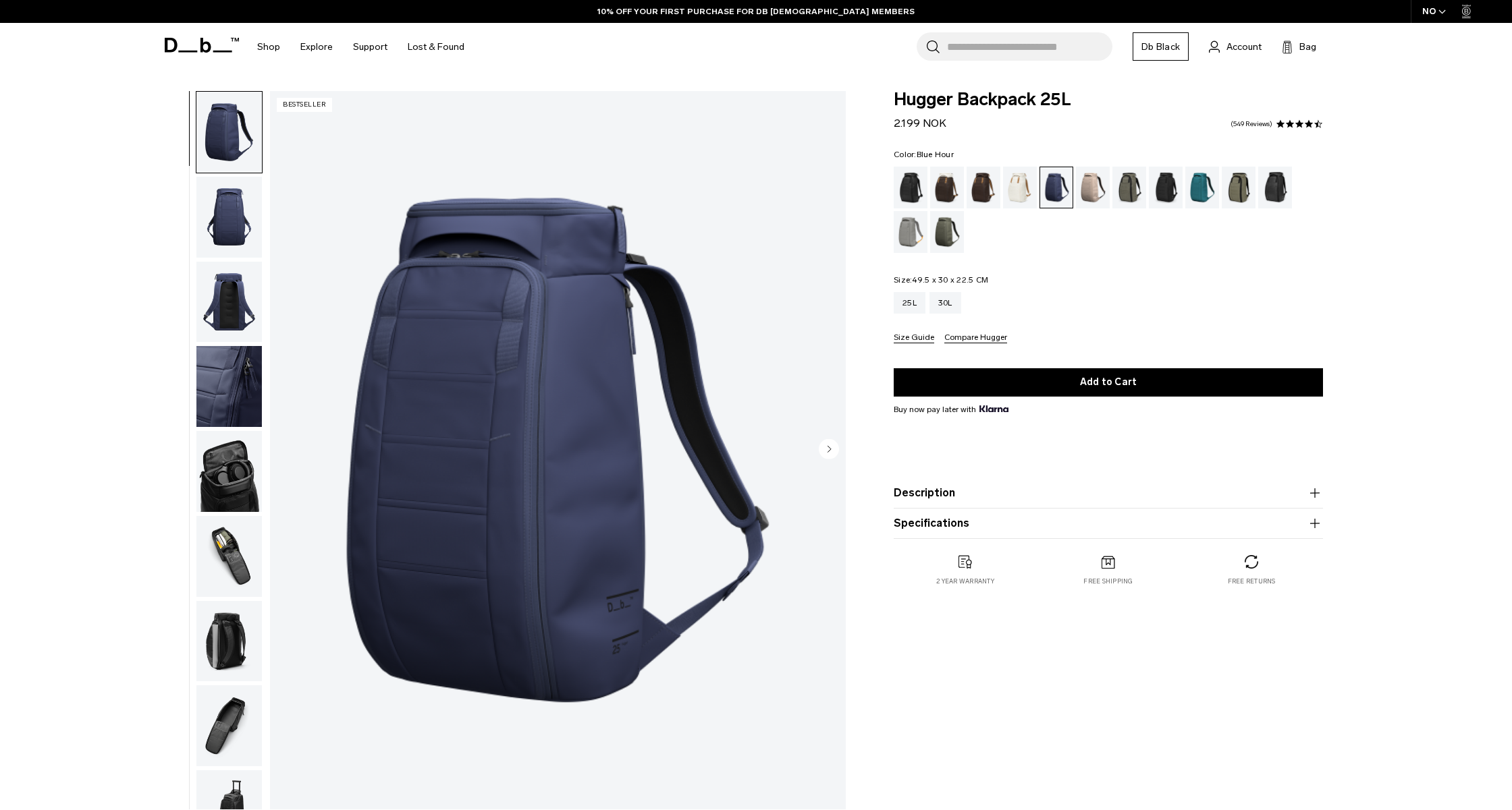
click at [217, 288] on img "button" at bounding box center [229, 302] width 66 height 81
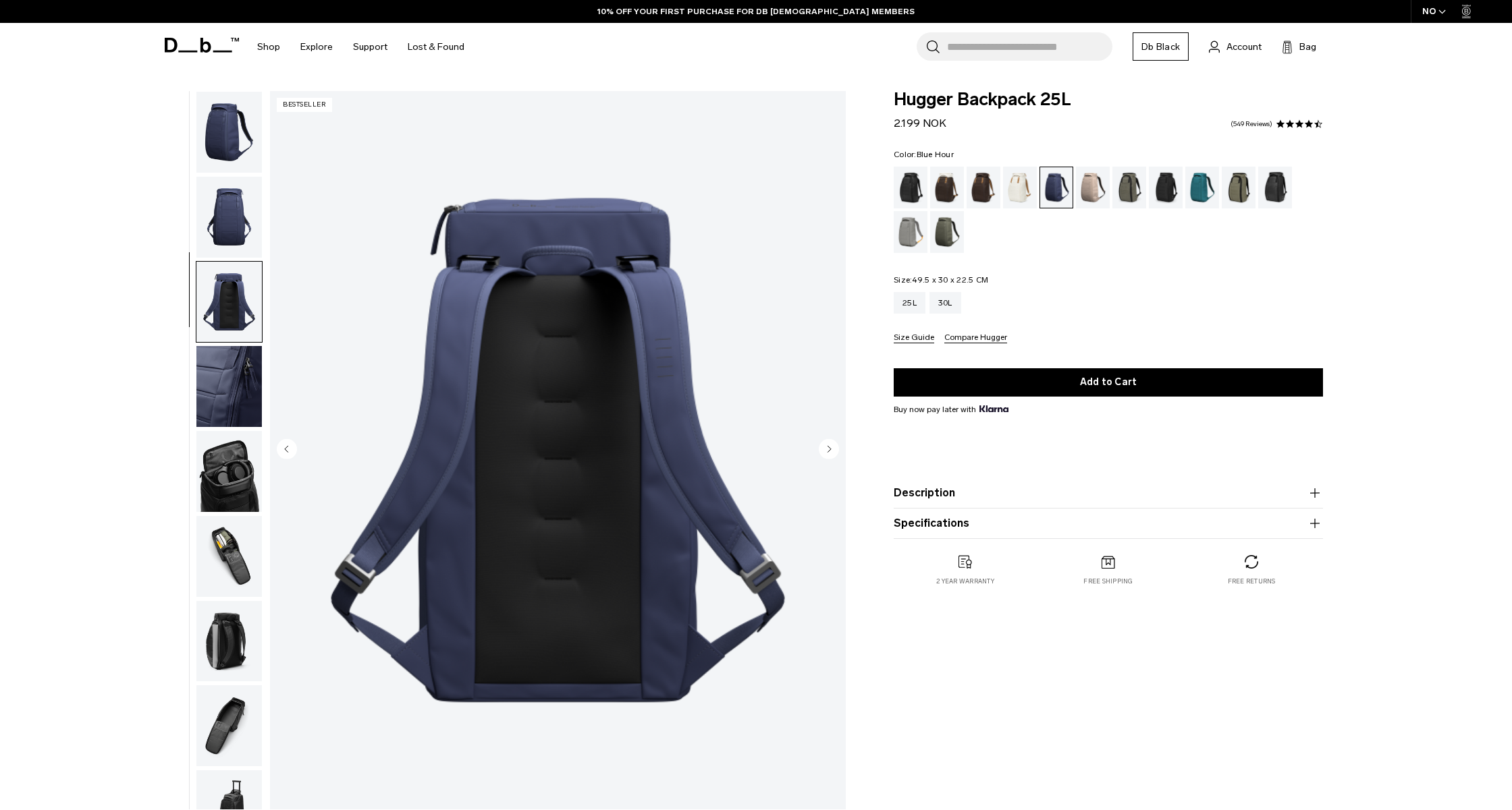
scroll to position [43, 0]
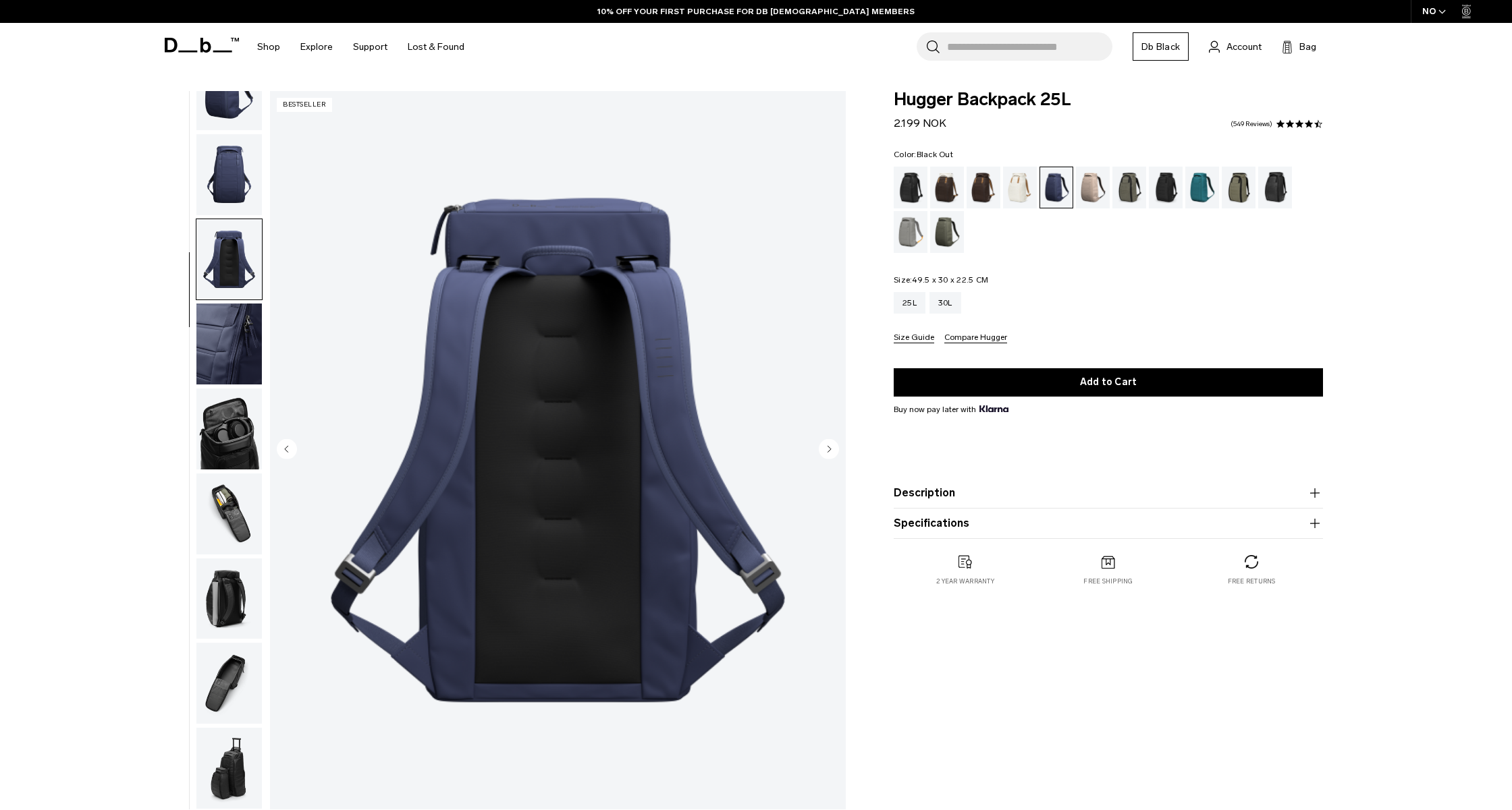
click at [903, 191] on div "Black Out" at bounding box center [911, 187] width 34 height 42
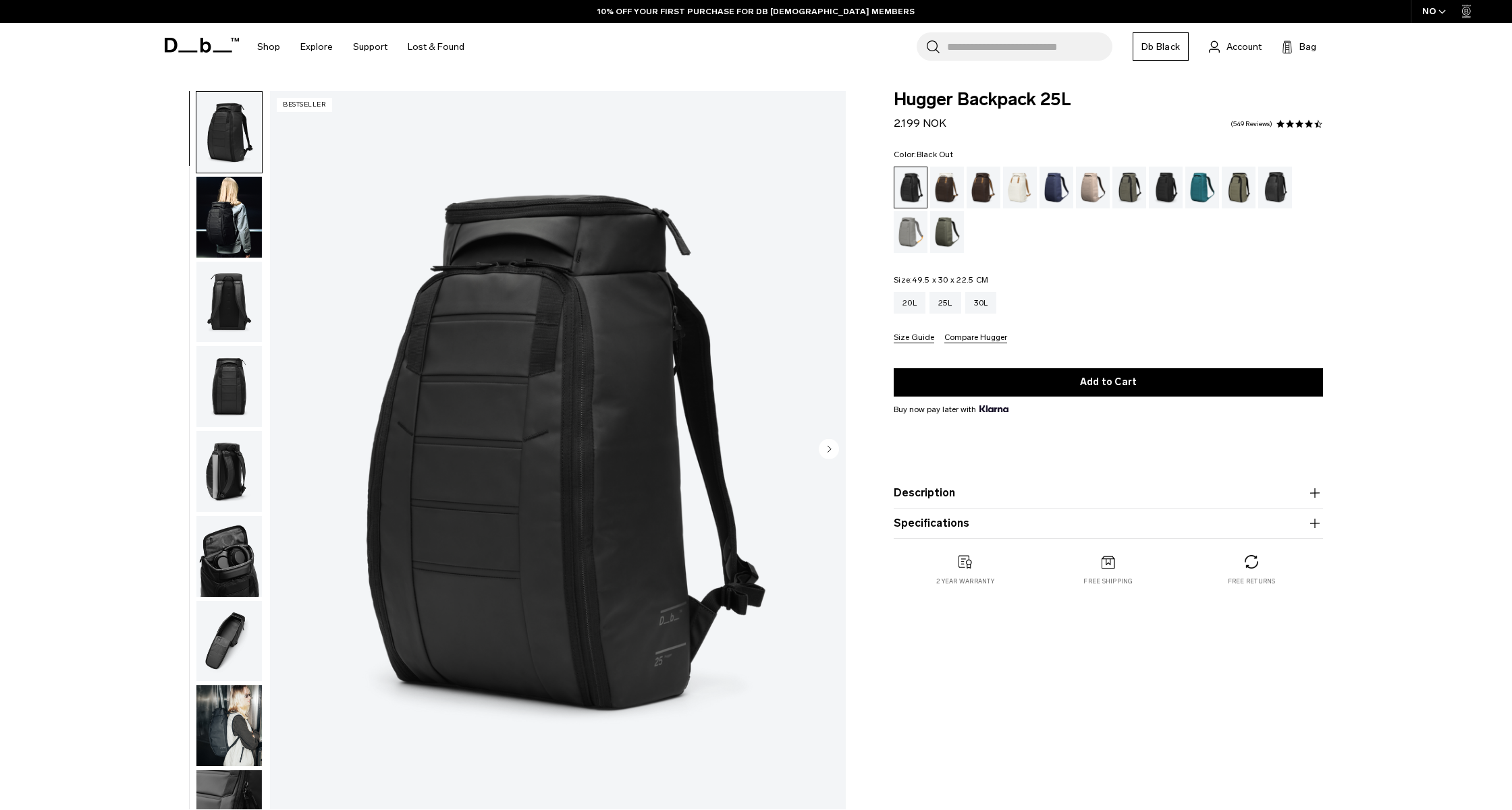
click at [237, 309] on img "button" at bounding box center [229, 302] width 66 height 81
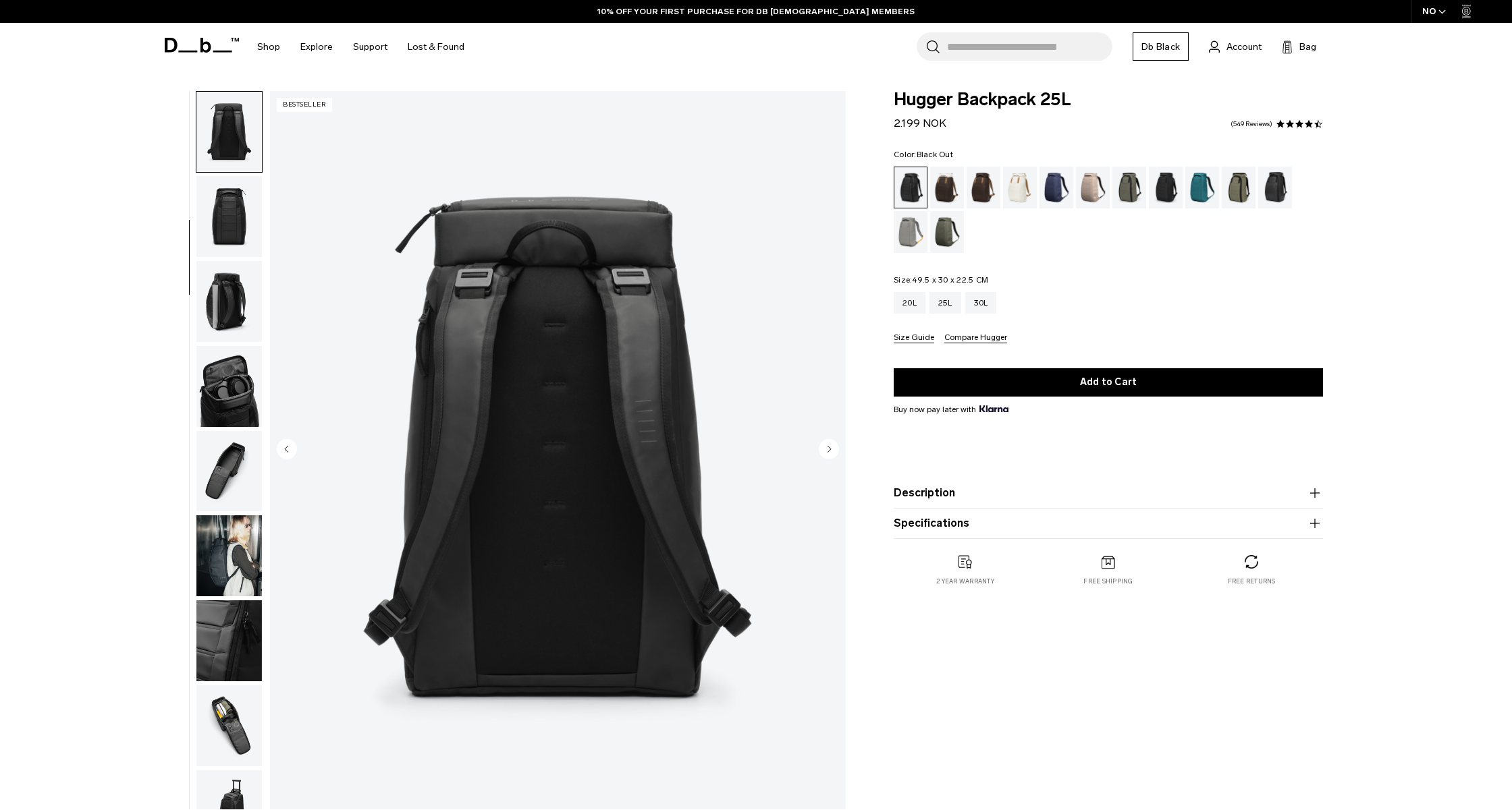
click at [237, 336] on img "button" at bounding box center [229, 301] width 66 height 81
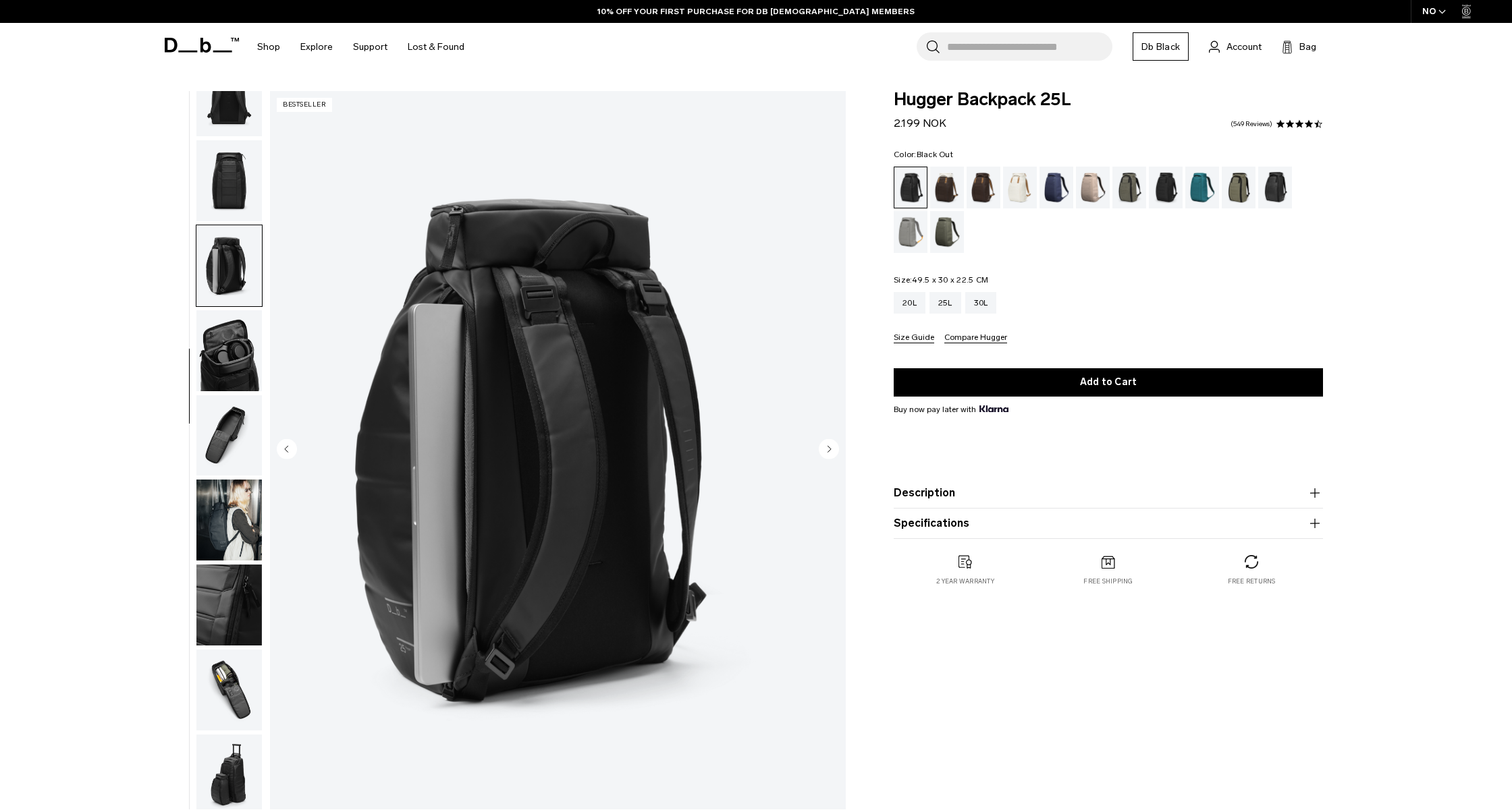
scroll to position [214, 0]
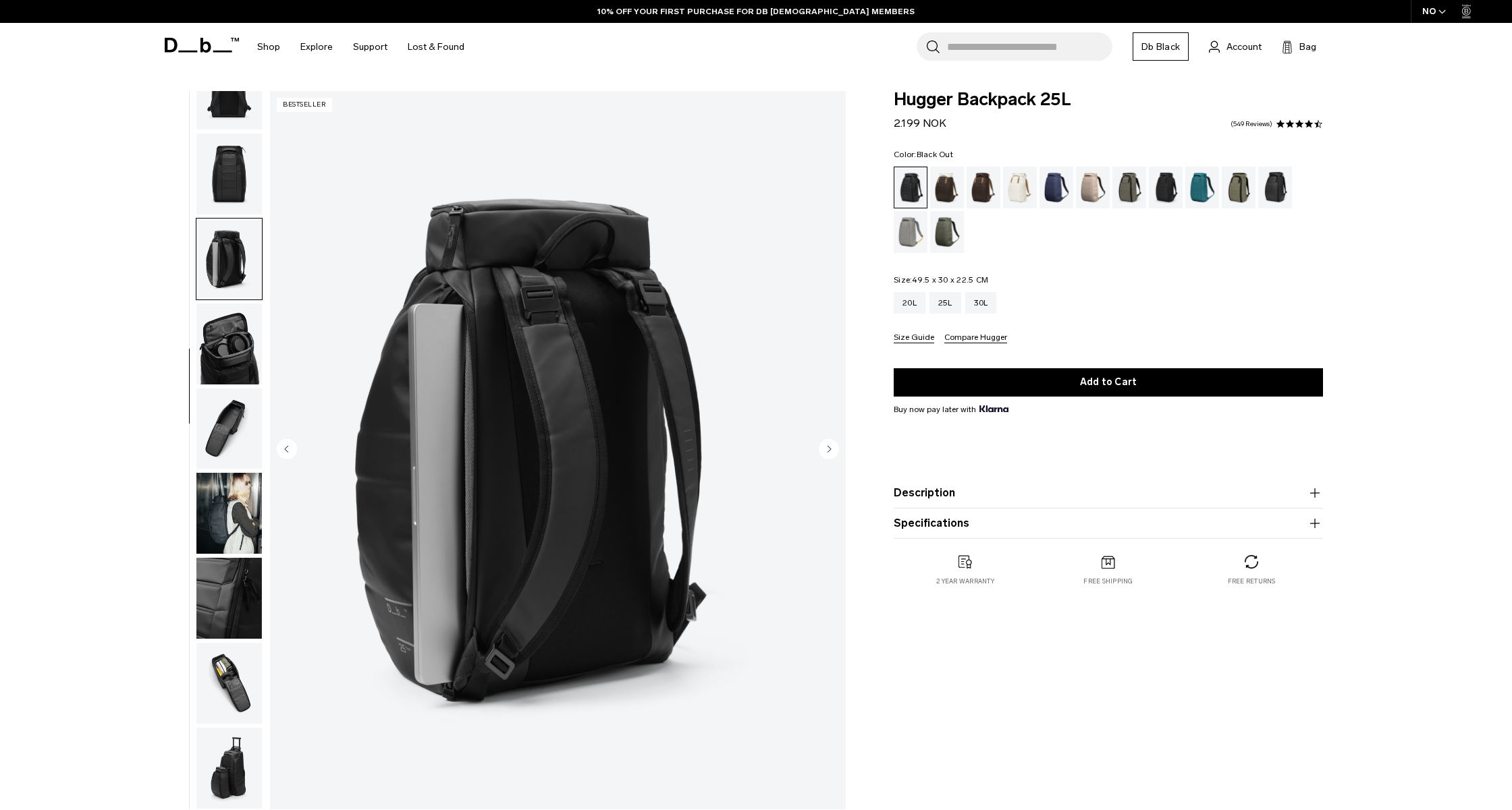
click at [236, 350] on img "button" at bounding box center [229, 344] width 66 height 81
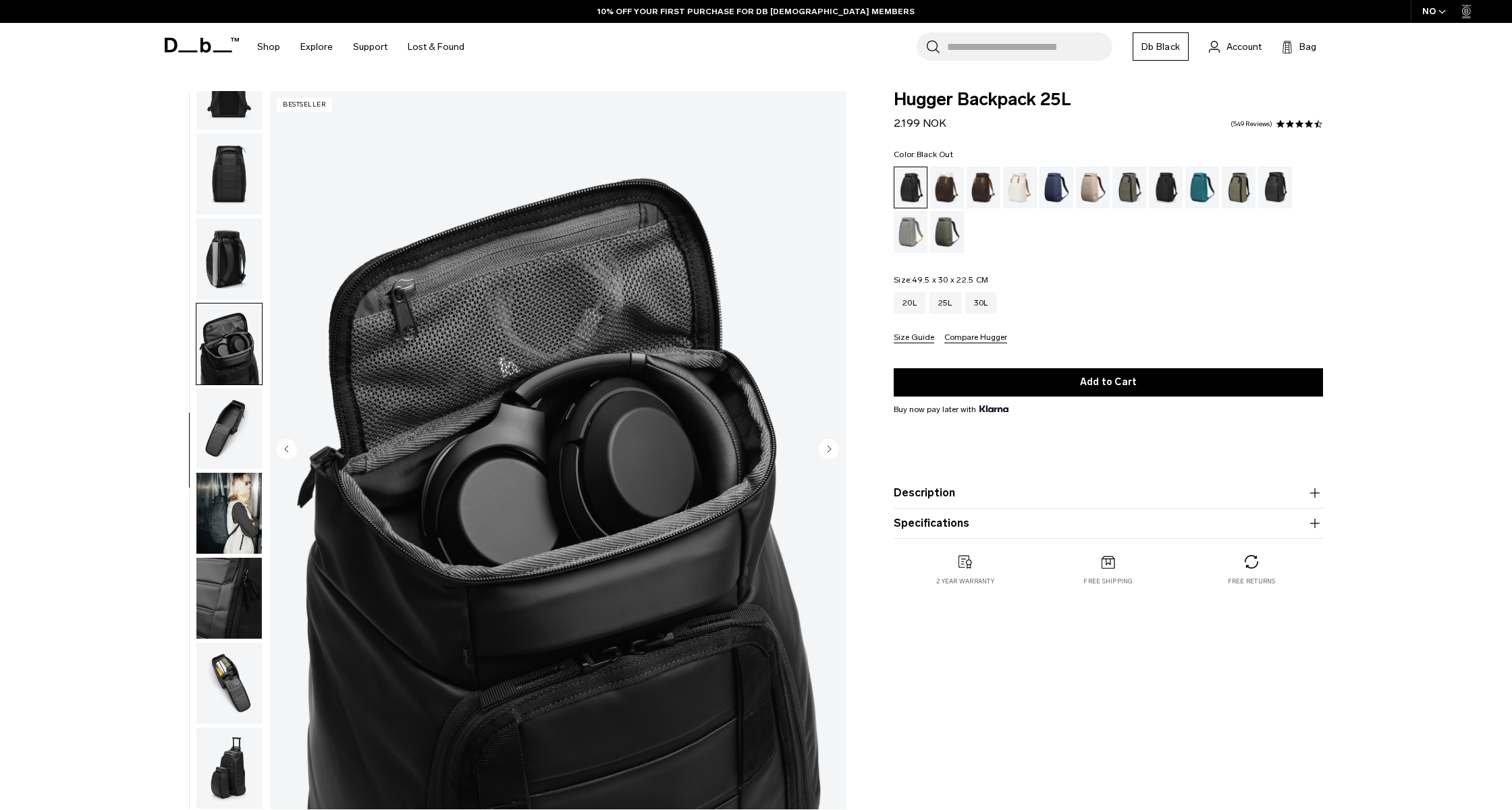
click at [240, 391] on img "button" at bounding box center [229, 429] width 66 height 81
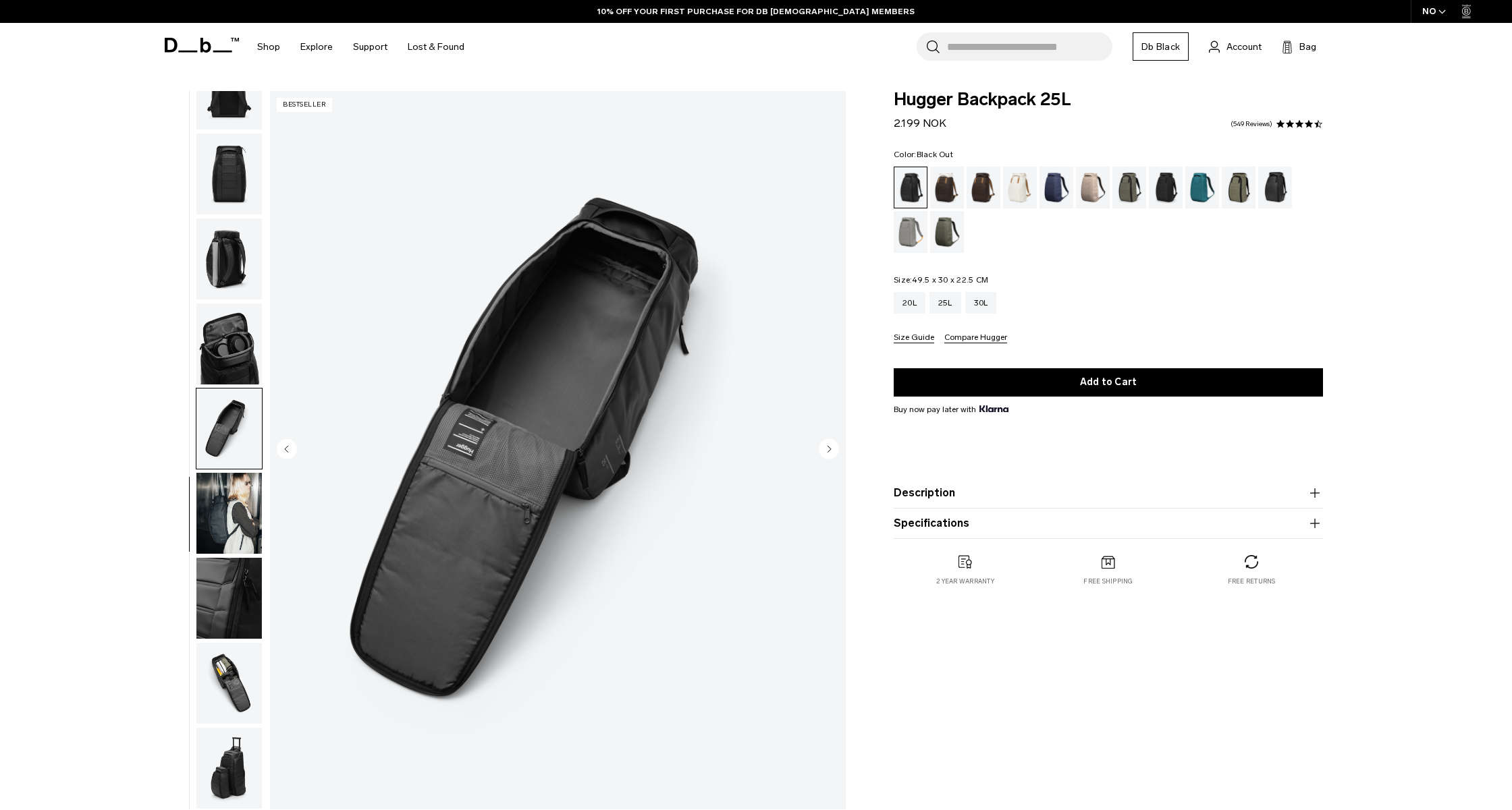
click at [252, 461] on img "button" at bounding box center [229, 429] width 66 height 81
click at [232, 555] on button "button" at bounding box center [229, 513] width 66 height 83
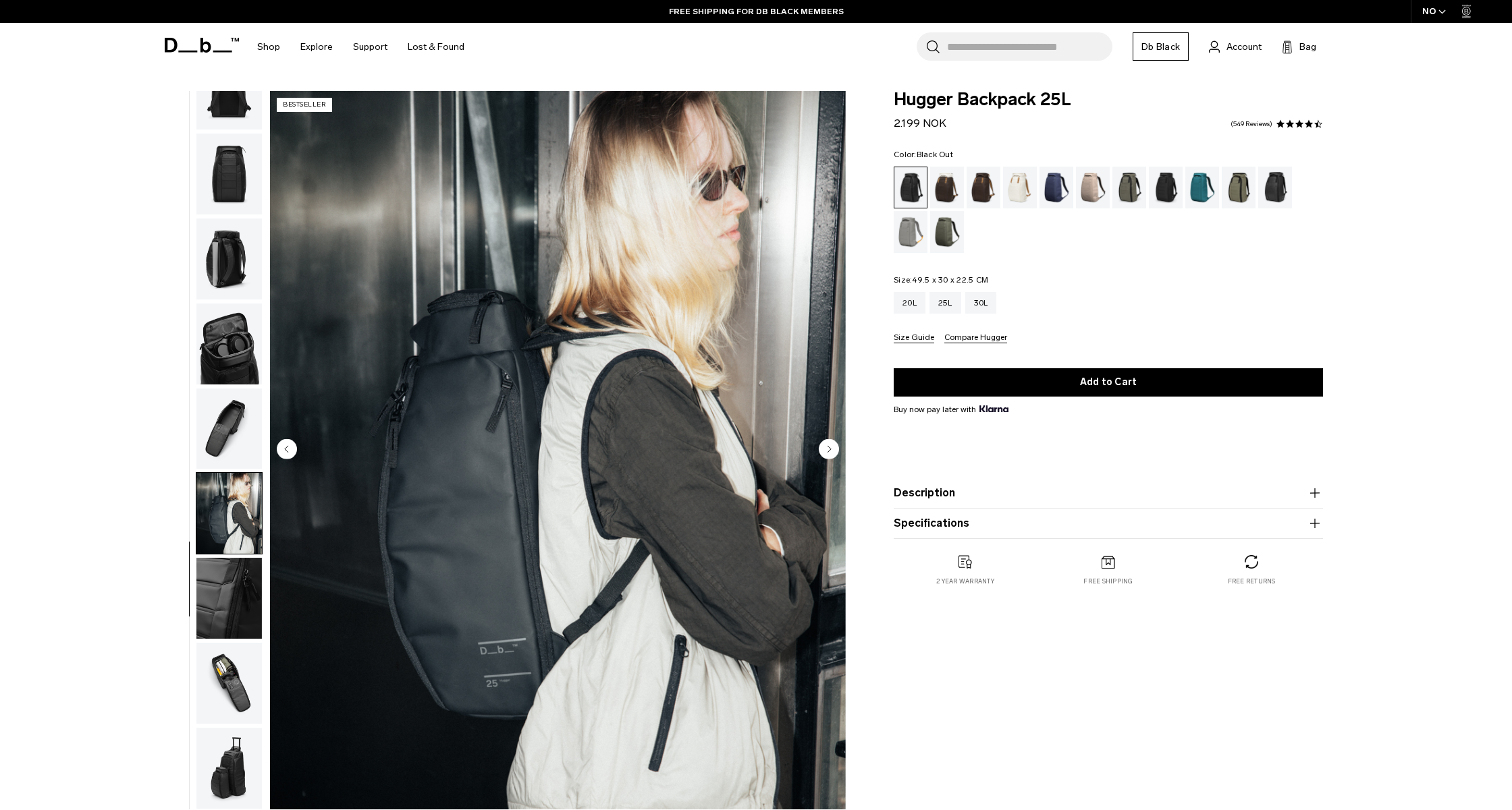
click at [232, 651] on img "button" at bounding box center [229, 682] width 66 height 81
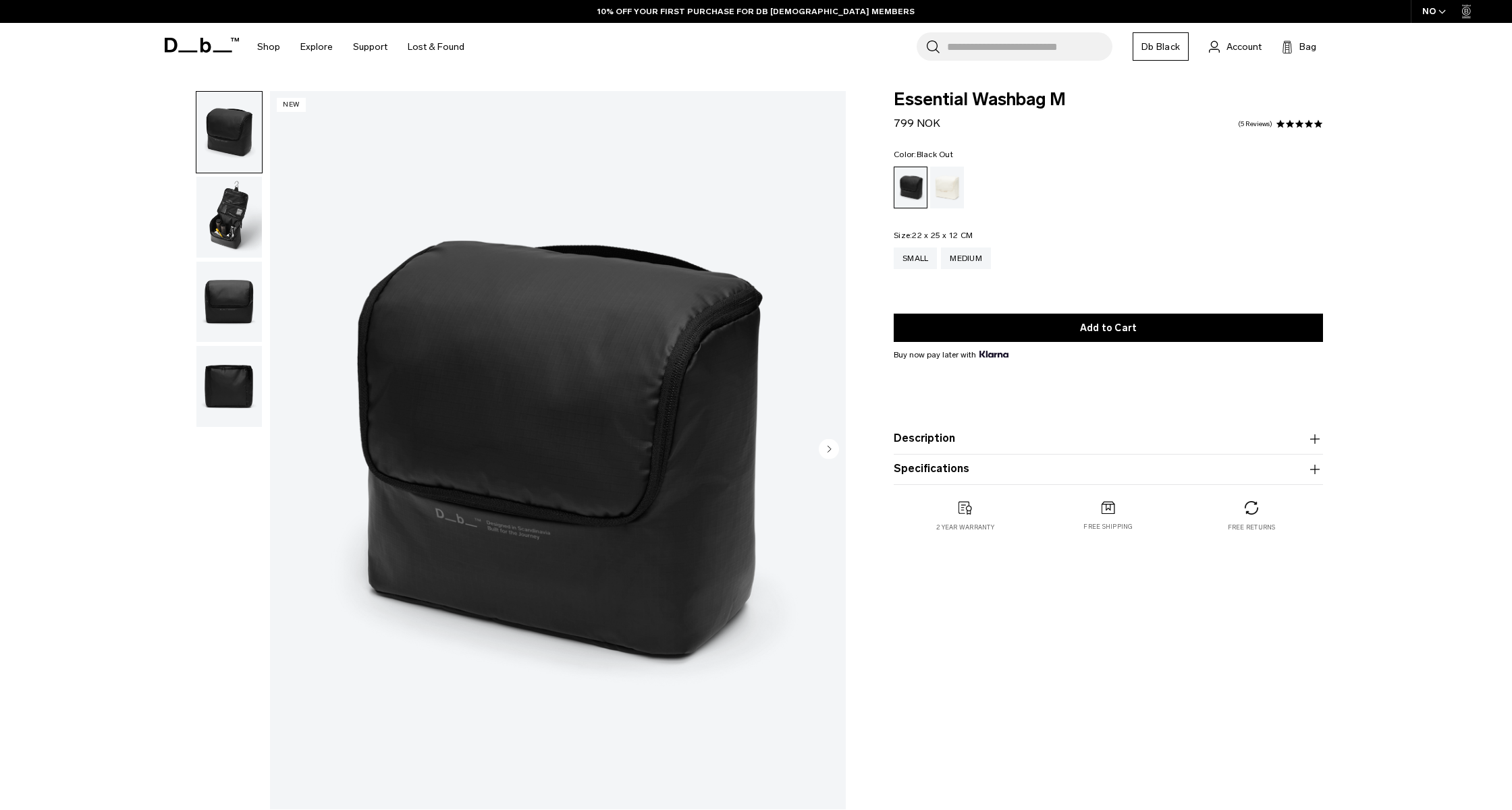
click at [222, 229] on img "button" at bounding box center [229, 217] width 66 height 81
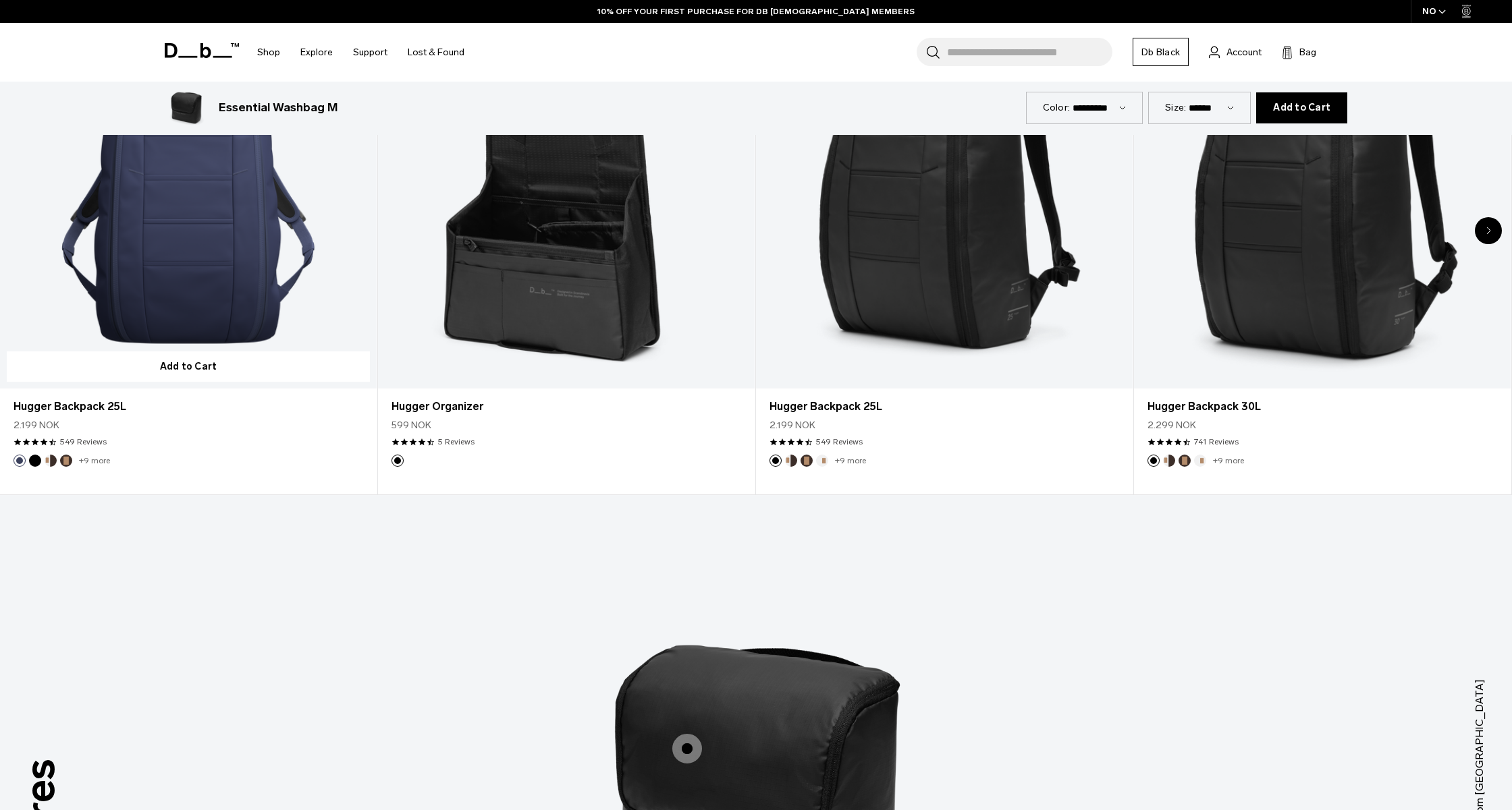
scroll to position [967, 0]
